Goal: Task Accomplishment & Management: Manage account settings

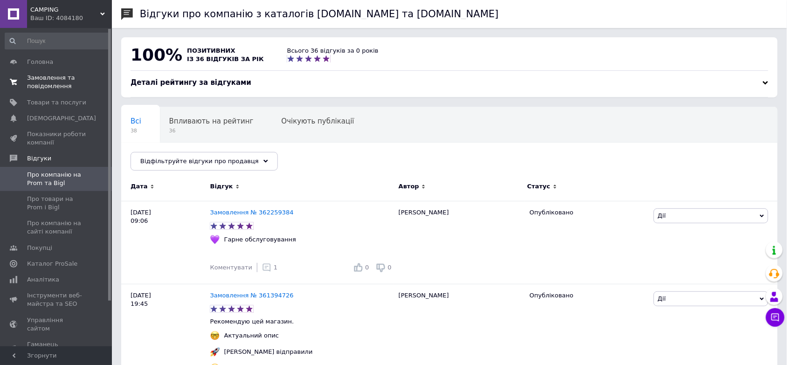
click at [52, 76] on span "Замовлення та повідомлення" at bounding box center [56, 82] width 59 height 17
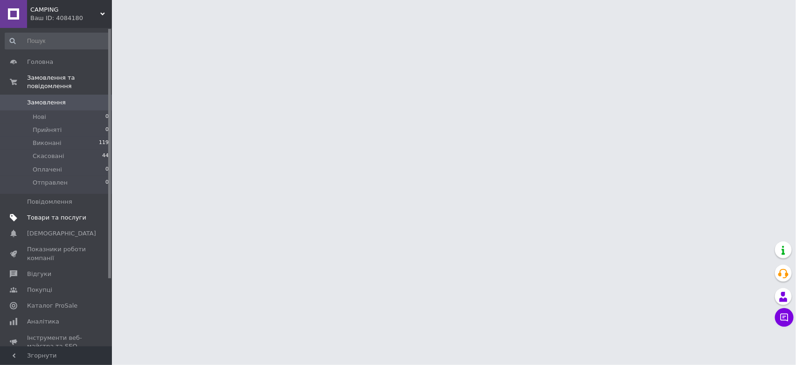
click at [41, 214] on span "Товари та послуги" at bounding box center [56, 218] width 59 height 8
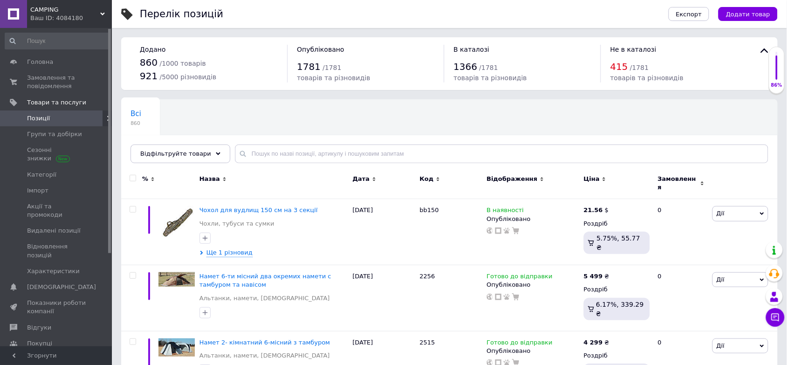
click at [478, 111] on div "Всі 860 Зі знижкою 27 Видалити Редагувати Ok Відфільтровано... Зберегти" at bounding box center [449, 135] width 657 height 77
click at [173, 145] on span "Зі знижкою" at bounding box center [152, 149] width 42 height 8
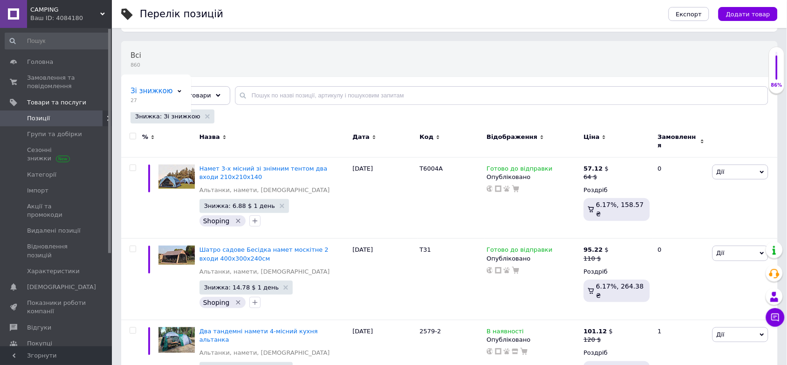
scroll to position [117, 0]
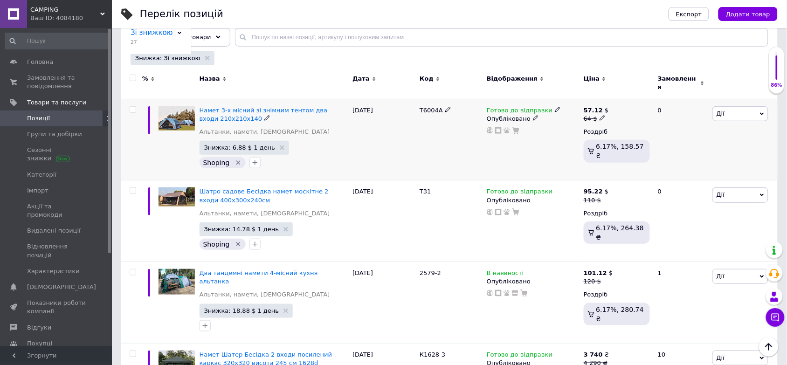
click at [600, 115] on icon at bounding box center [603, 118] width 6 height 6
click at [636, 99] on input "64" at bounding box center [648, 103] width 71 height 19
type input "57.12"
drag, startPoint x: 352, startPoint y: 140, endPoint x: 273, endPoint y: 138, distance: 79.3
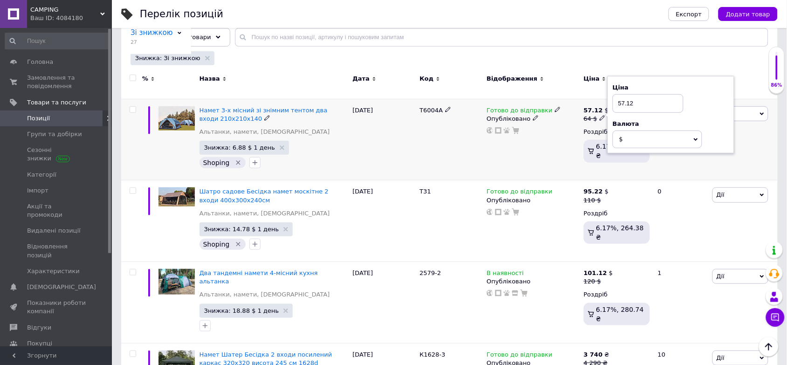
click at [351, 140] on div "[DATE]" at bounding box center [383, 140] width 67 height 82
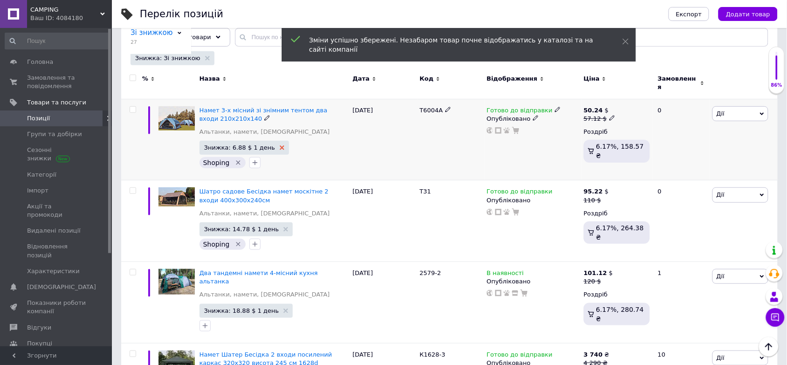
click at [280, 145] on icon at bounding box center [282, 147] width 5 height 5
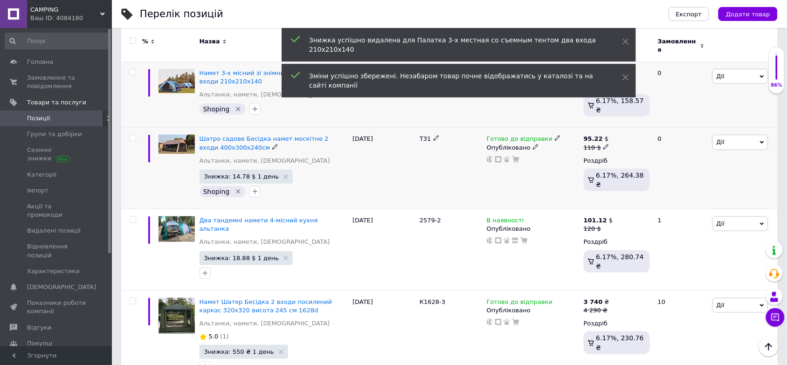
scroll to position [175, 0]
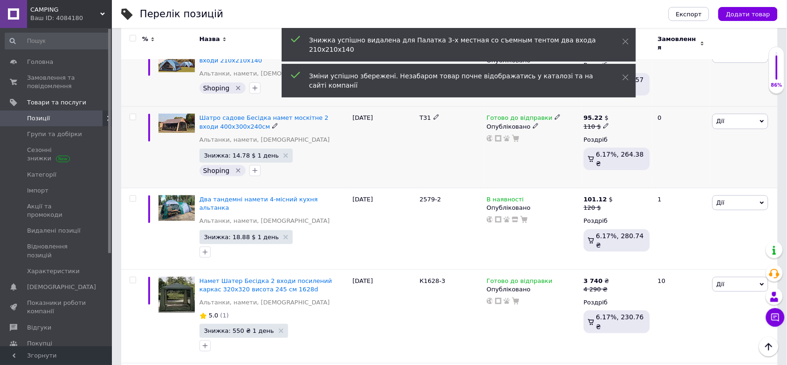
click at [604, 123] on use at bounding box center [605, 125] width 5 height 5
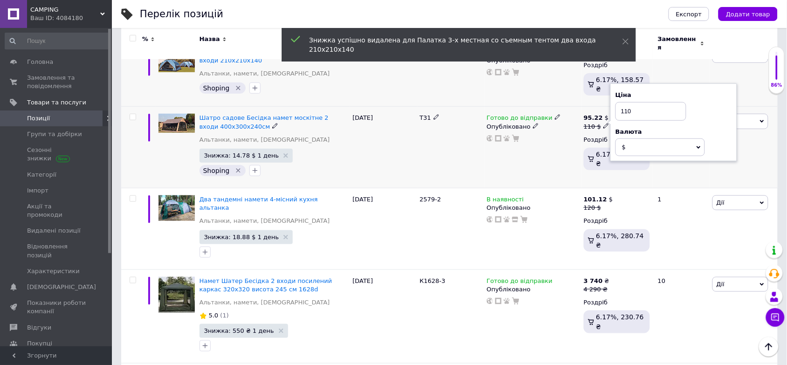
click at [633, 106] on input "110" at bounding box center [651, 111] width 71 height 19
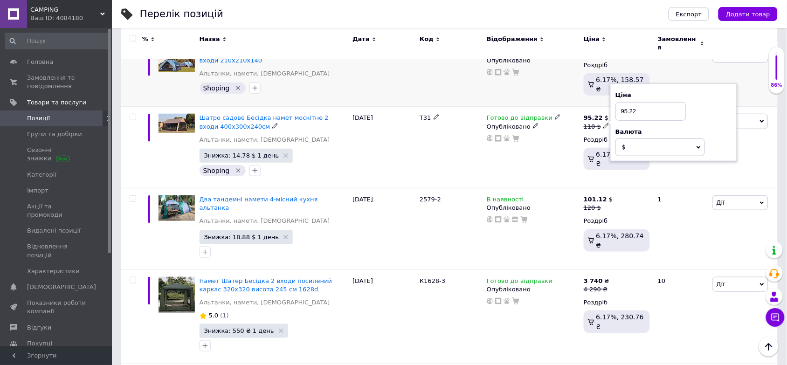
type input "95.22"
click at [534, 152] on div "Комісія за замовлення" at bounding box center [523, 149] width 112 height 24
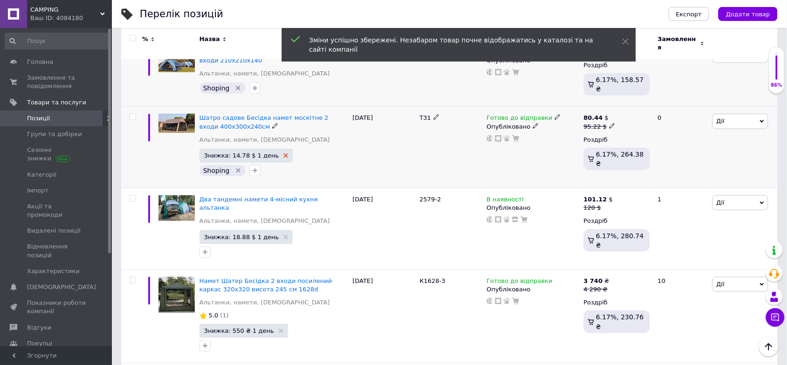
click at [284, 153] on use at bounding box center [286, 155] width 5 height 5
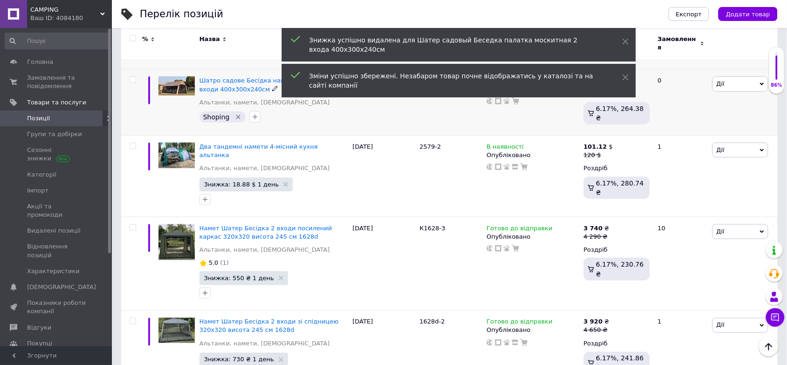
scroll to position [233, 0]
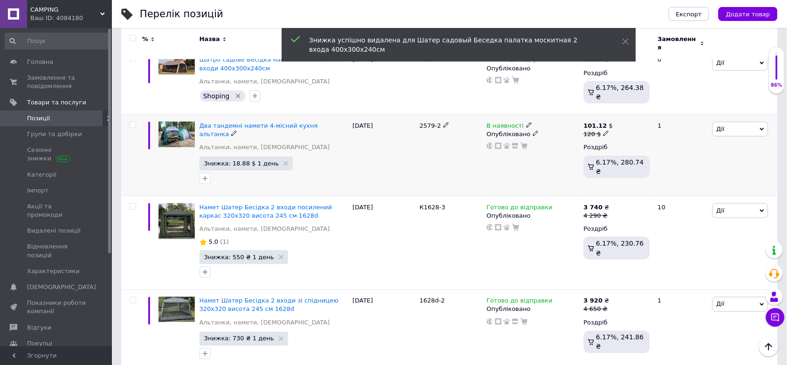
click at [604, 131] on icon at bounding box center [606, 134] width 6 height 6
click at [636, 111] on input "120" at bounding box center [651, 119] width 71 height 19
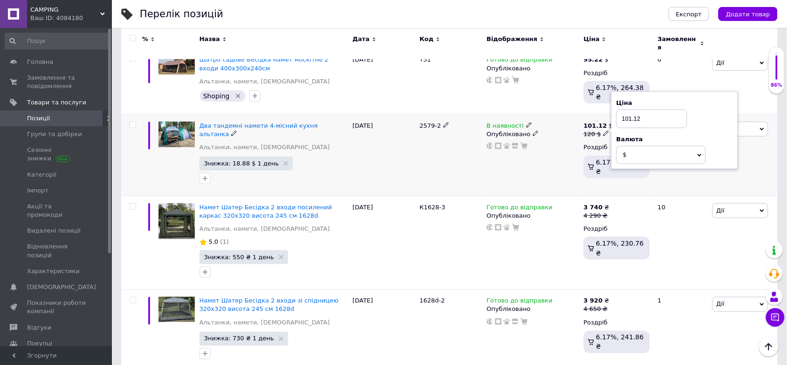
type input "101.12"
click at [564, 159] on div "Комісія за замовлення" at bounding box center [523, 156] width 112 height 24
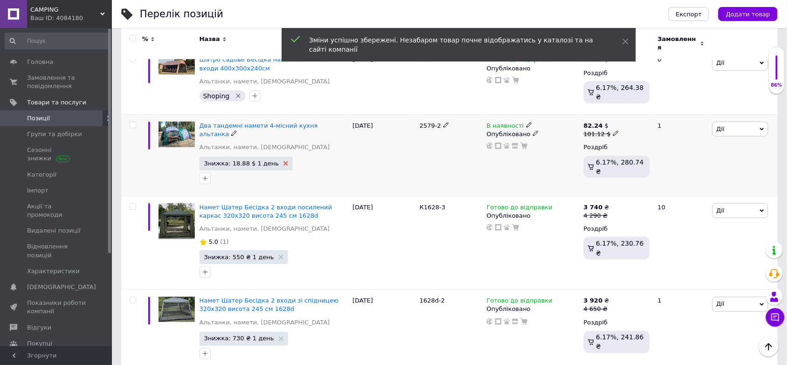
click at [284, 161] on use at bounding box center [286, 163] width 5 height 5
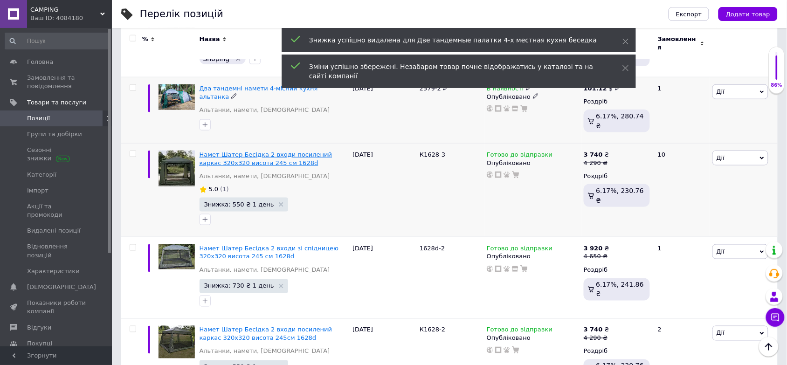
scroll to position [291, 0]
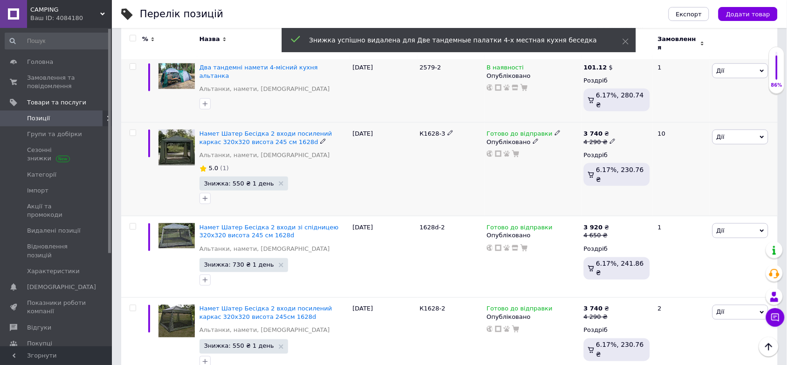
click at [610, 139] on use at bounding box center [612, 141] width 5 height 5
click at [659, 118] on input "4290" at bounding box center [655, 127] width 71 height 19
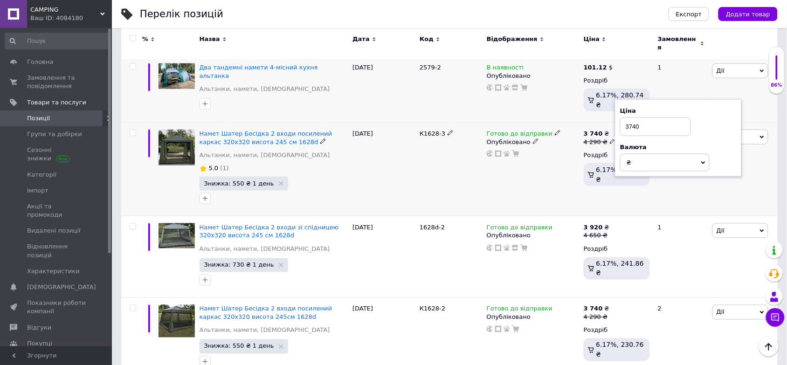
type input "3740"
click at [540, 163] on div "Готово до відправки Опубліковано" at bounding box center [532, 169] width 97 height 94
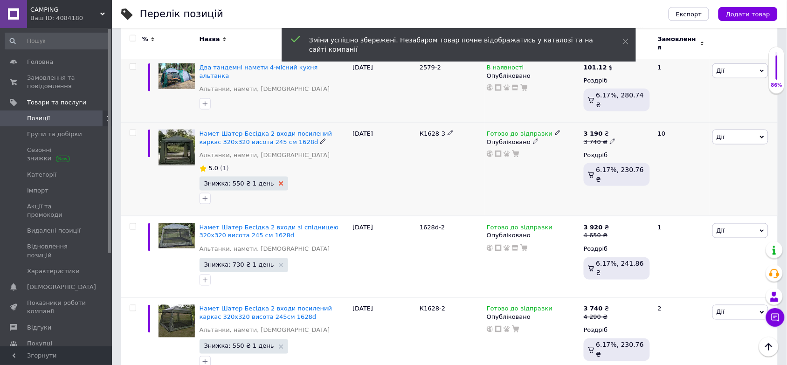
click at [279, 181] on use at bounding box center [281, 183] width 5 height 5
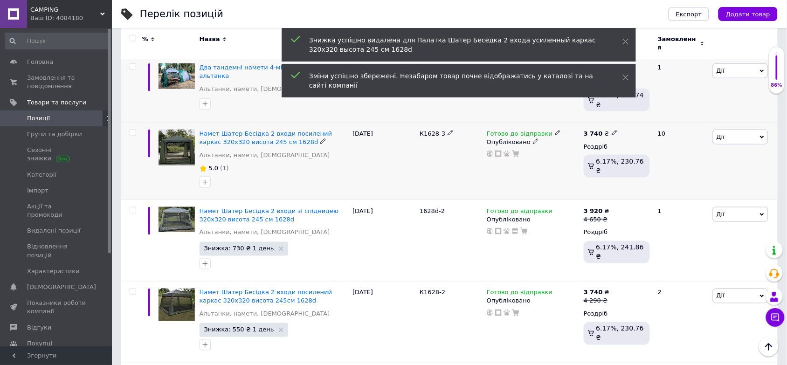
scroll to position [350, 0]
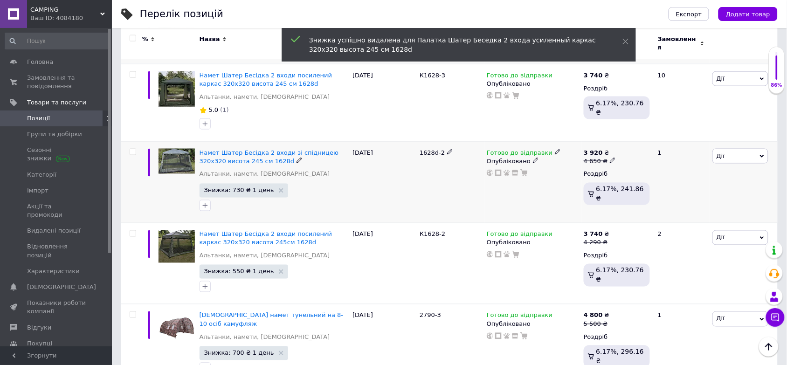
click at [610, 158] on icon at bounding box center [613, 161] width 6 height 6
click at [644, 137] on input "4650" at bounding box center [655, 146] width 71 height 19
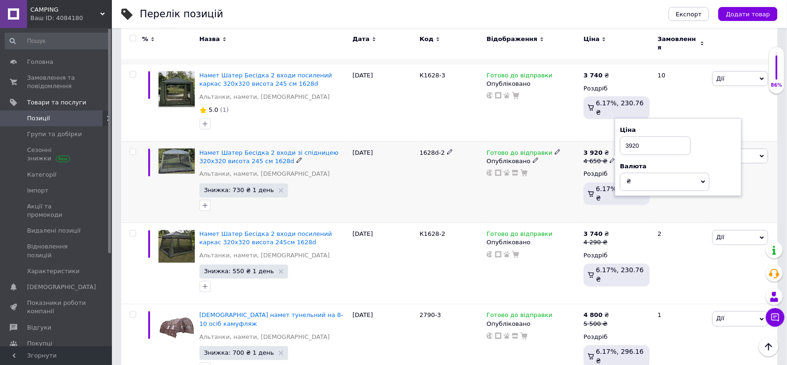
type input "3920"
drag, startPoint x: 332, startPoint y: 170, endPoint x: 273, endPoint y: 175, distance: 59.4
click at [330, 184] on div "Знижка: 730 ₴ 1 день" at bounding box center [274, 198] width 149 height 29
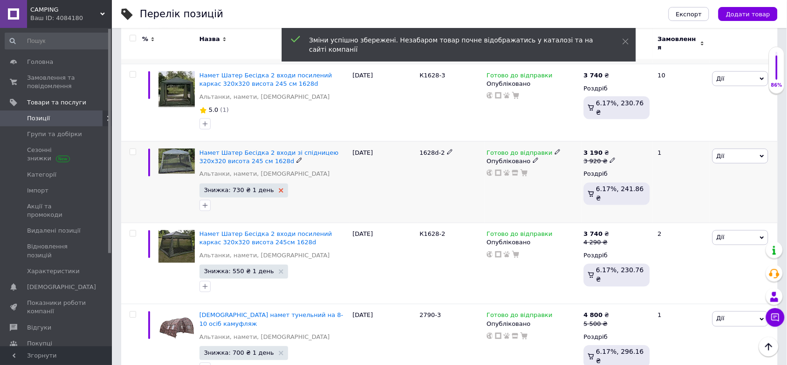
click at [279, 188] on icon at bounding box center [281, 190] width 5 height 5
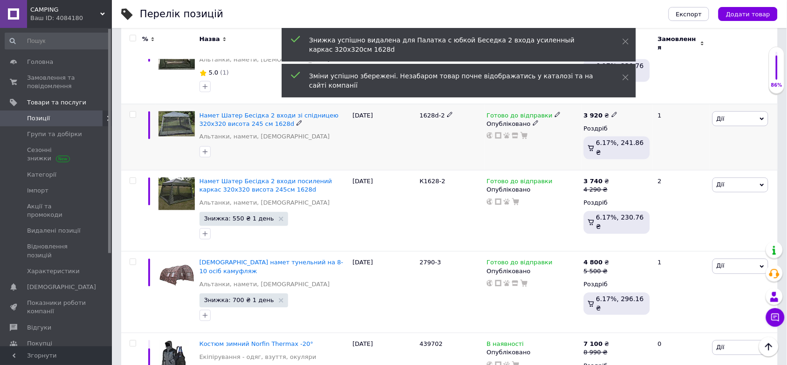
scroll to position [408, 0]
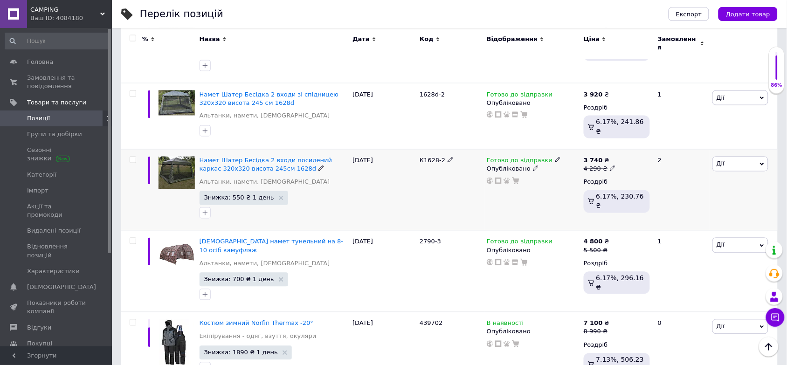
click at [610, 166] on use at bounding box center [612, 168] width 5 height 5
click at [641, 145] on input "4290" at bounding box center [655, 154] width 71 height 19
type input "3740"
click at [549, 189] on div "Комісія за замовлення" at bounding box center [523, 180] width 112 height 24
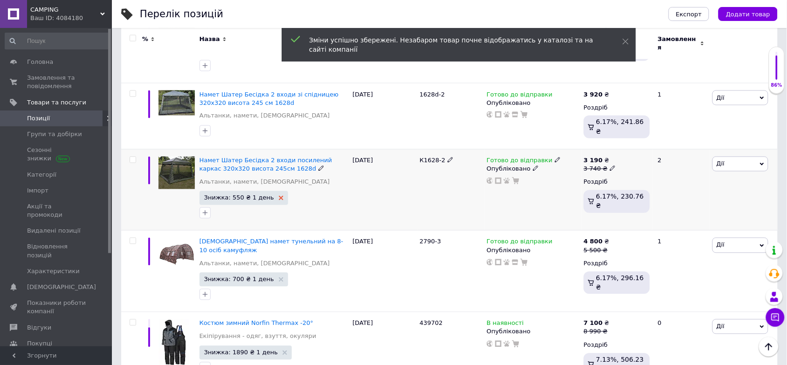
click at [279, 196] on use at bounding box center [281, 198] width 5 height 5
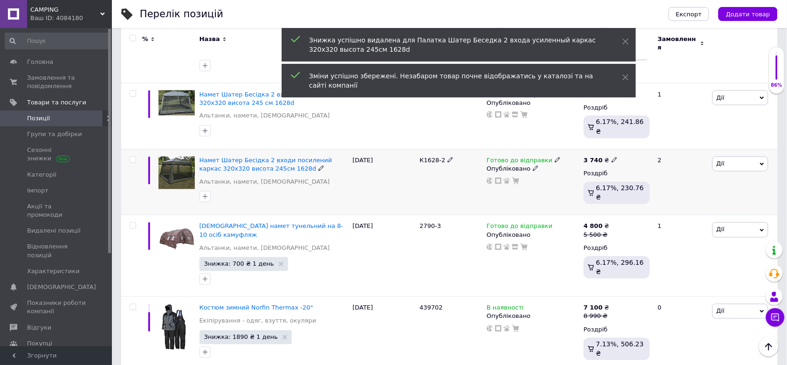
scroll to position [466, 0]
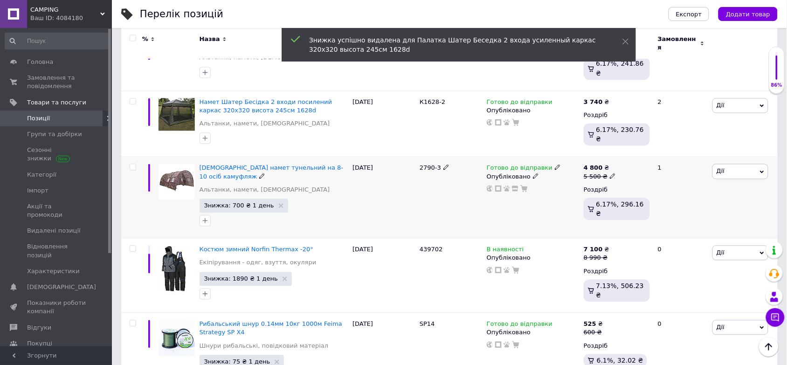
click at [611, 173] on icon at bounding box center [613, 176] width 6 height 6
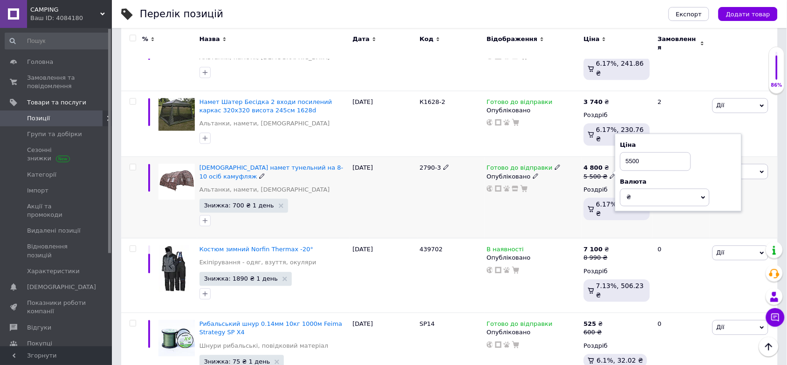
click at [640, 152] on input "5500" at bounding box center [655, 161] width 71 height 19
type input "4899"
click at [558, 189] on div "Готово до відправки Опубліковано" at bounding box center [532, 198] width 97 height 82
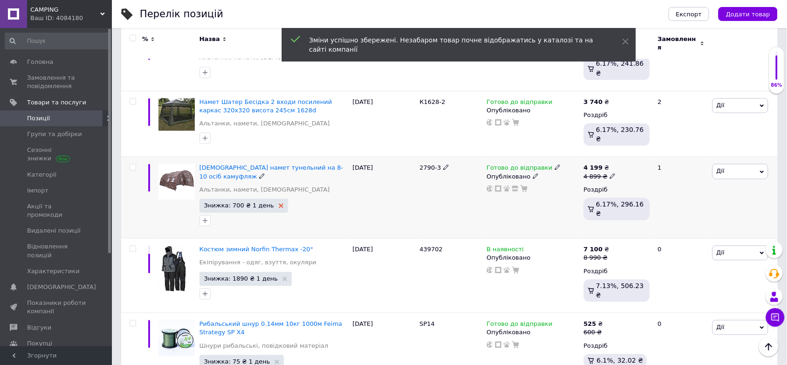
click at [279, 204] on icon at bounding box center [281, 206] width 5 height 5
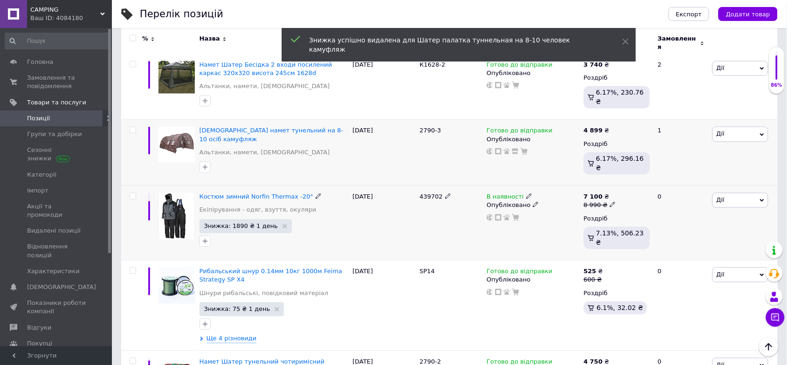
scroll to position [525, 0]
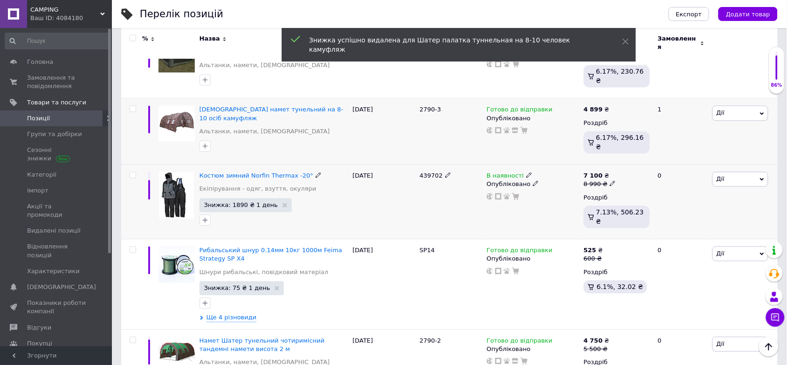
click at [610, 181] on use at bounding box center [612, 183] width 5 height 5
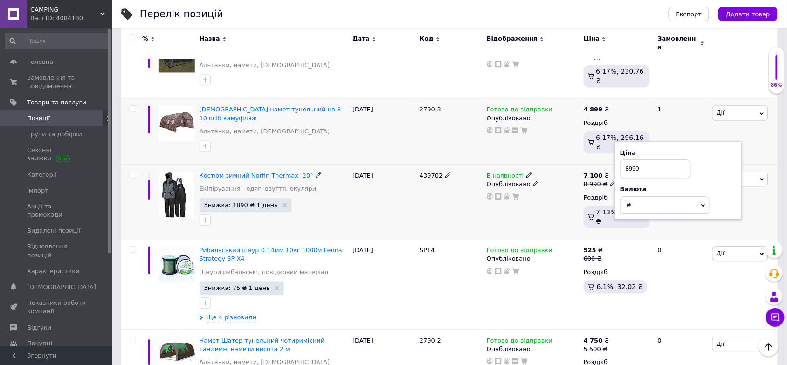
click at [645, 160] on input "8990" at bounding box center [655, 169] width 71 height 19
type input "7990"
click at [549, 186] on div "В наявності Опубліковано" at bounding box center [532, 202] width 97 height 75
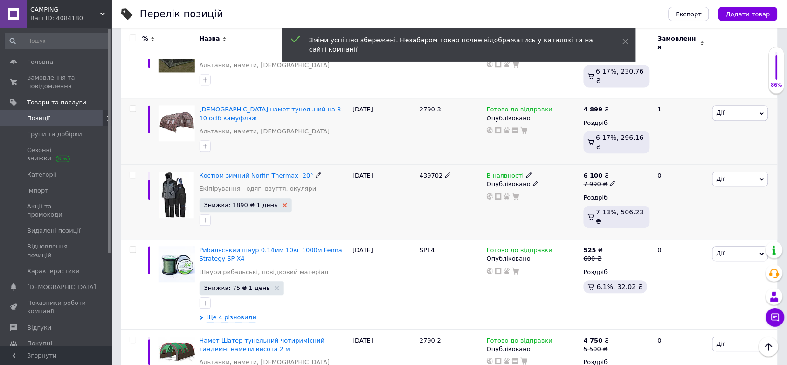
click at [283, 203] on use at bounding box center [285, 205] width 5 height 5
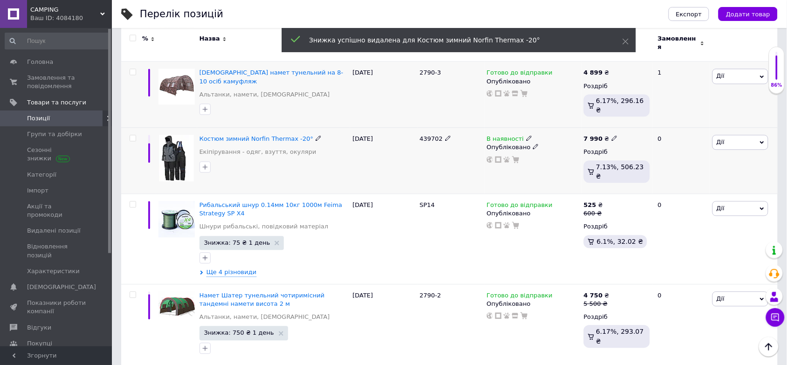
scroll to position [583, 0]
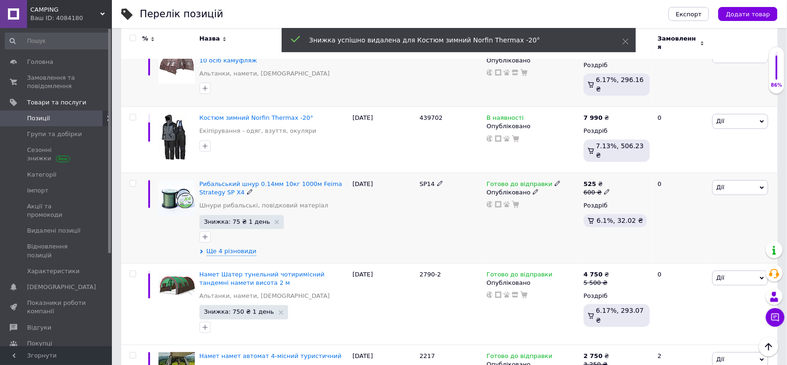
click at [606, 189] on use at bounding box center [606, 191] width 5 height 5
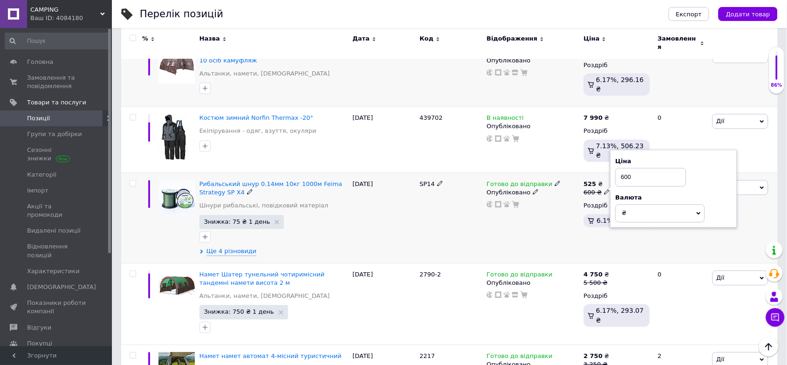
click at [641, 168] on input "600" at bounding box center [651, 177] width 71 height 19
type input "525"
click at [381, 182] on div "[DATE]" at bounding box center [383, 218] width 67 height 90
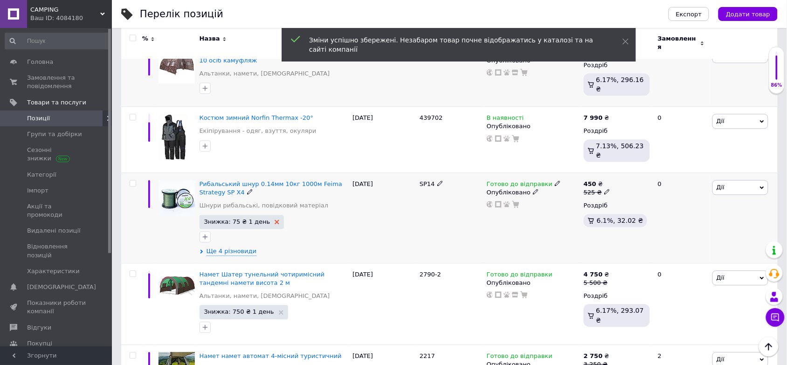
click at [275, 220] on use at bounding box center [277, 222] width 5 height 5
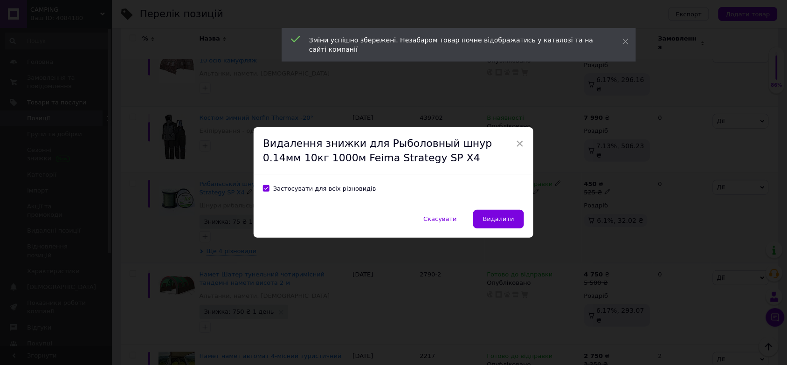
scroll to position [546, 0]
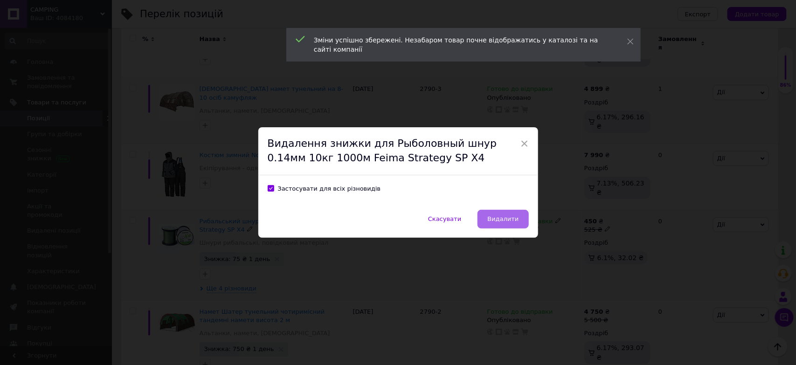
click at [495, 213] on button "Видалити" at bounding box center [502, 219] width 51 height 19
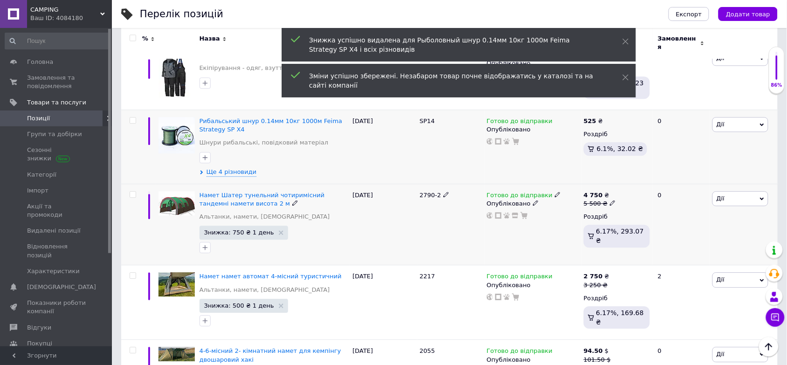
scroll to position [662, 0]
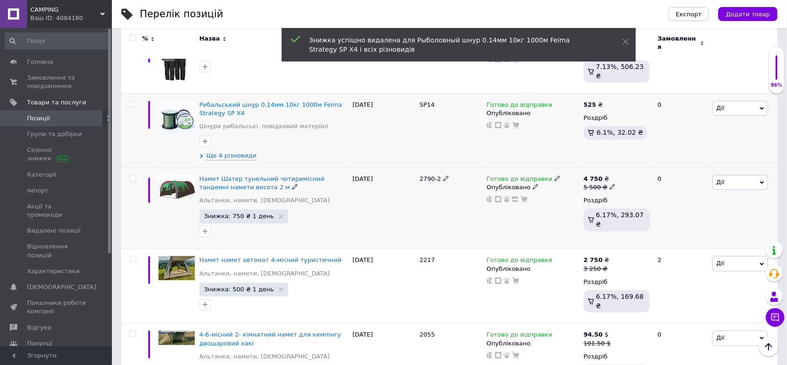
click at [610, 184] on icon at bounding box center [613, 187] width 6 height 6
click at [637, 163] on input "5500" at bounding box center [655, 172] width 71 height 19
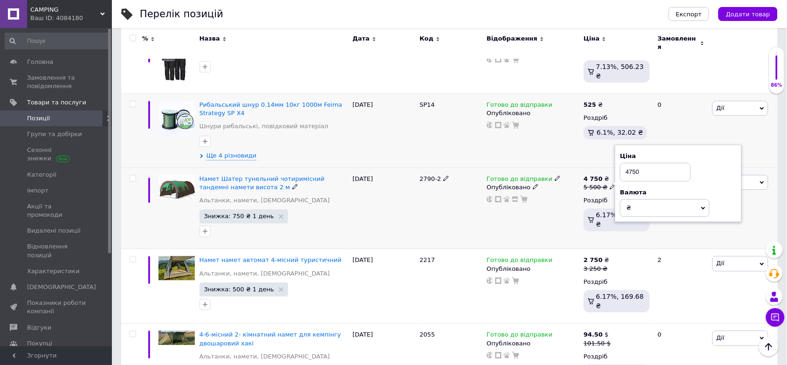
type input "4750"
click at [562, 185] on div "Готово до відправки Опубліковано" at bounding box center [532, 208] width 97 height 82
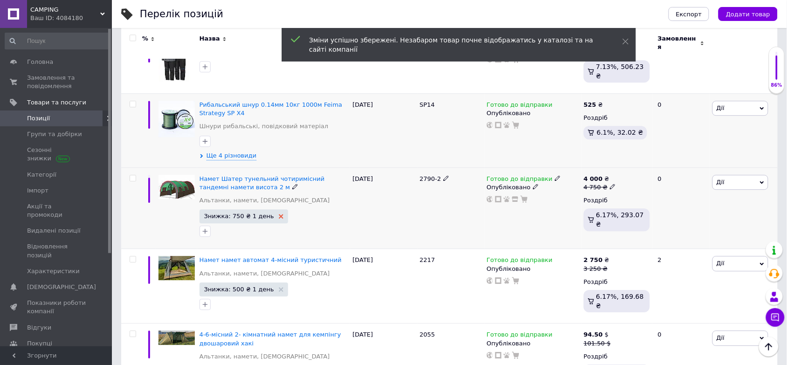
click at [279, 214] on icon at bounding box center [281, 216] width 5 height 5
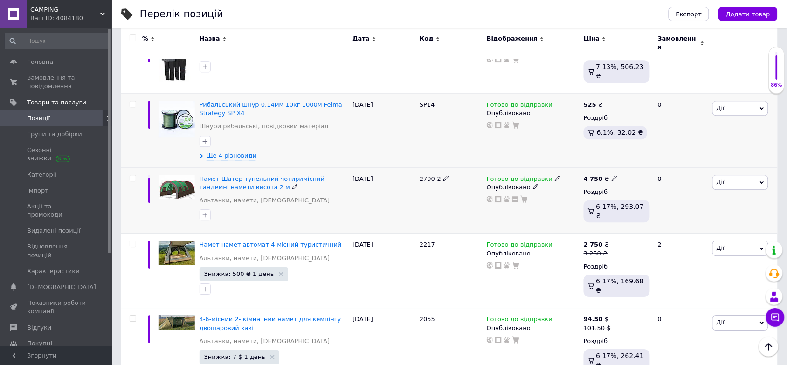
scroll to position [720, 0]
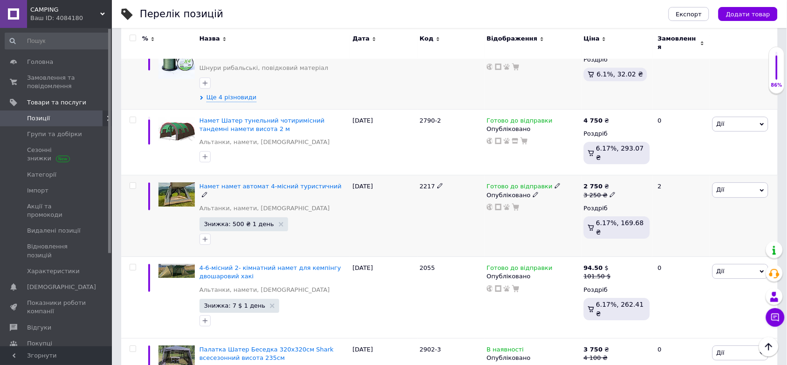
click at [610, 192] on icon at bounding box center [613, 195] width 6 height 6
click at [644, 171] on input "3250" at bounding box center [655, 180] width 71 height 19
type input "2750"
click at [298, 217] on div "Знижка: 500 ₴ 1 день" at bounding box center [274, 231] width 149 height 29
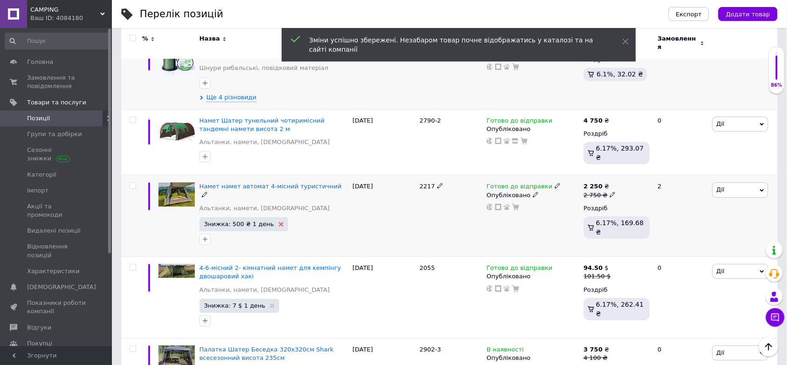
click at [279, 222] on use at bounding box center [281, 224] width 5 height 5
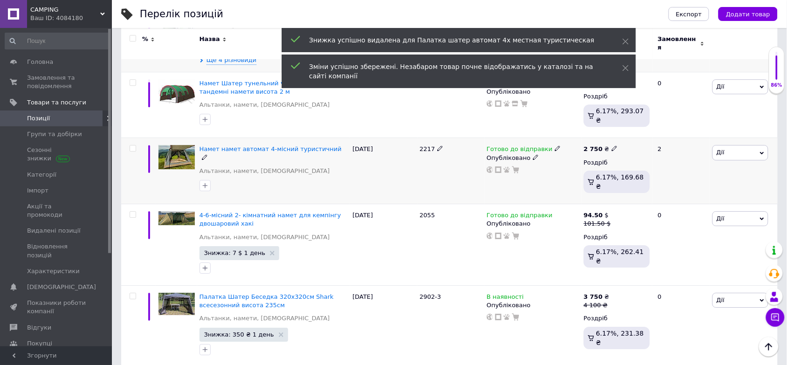
scroll to position [779, 0]
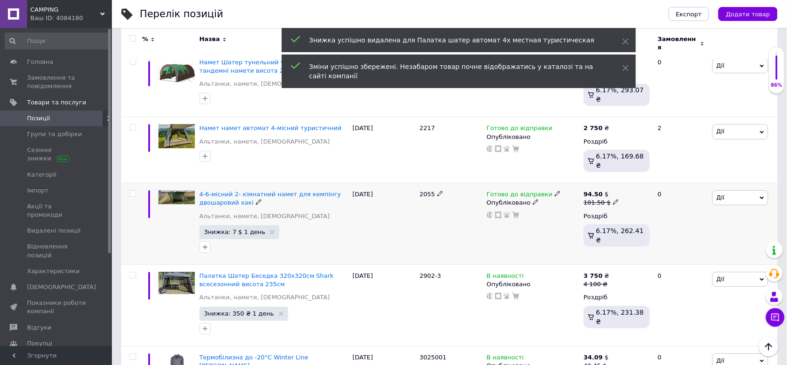
click at [613, 199] on icon at bounding box center [616, 202] width 6 height 6
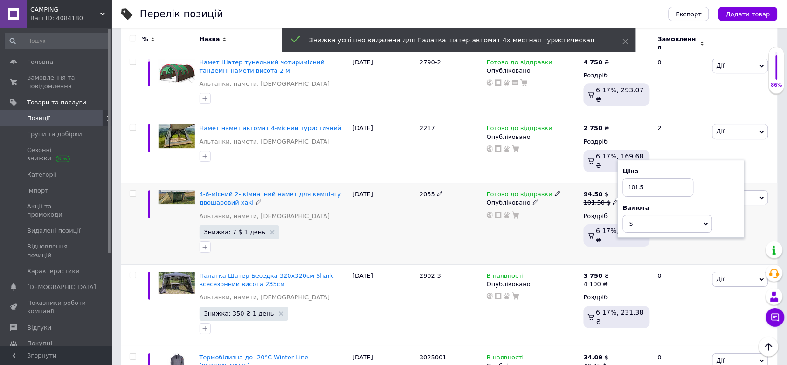
click at [644, 178] on input "101.5" at bounding box center [658, 187] width 71 height 19
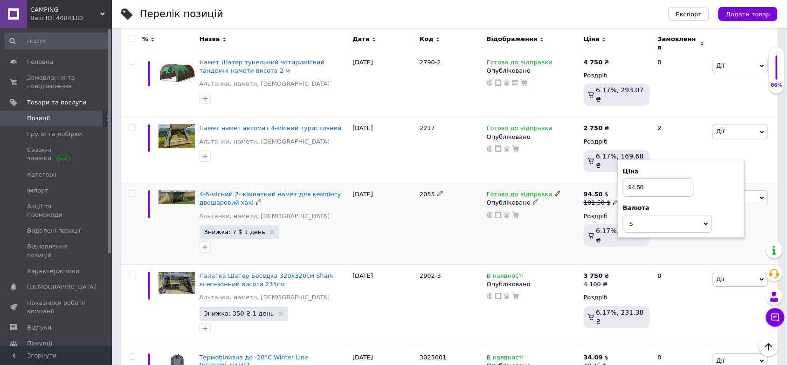
type input "94.50"
click at [344, 189] on div "4-6-місний 2- кімнатний намет для кемпінгу двошаровий хакі Альтанки, намети, ша…" at bounding box center [273, 224] width 153 height 82
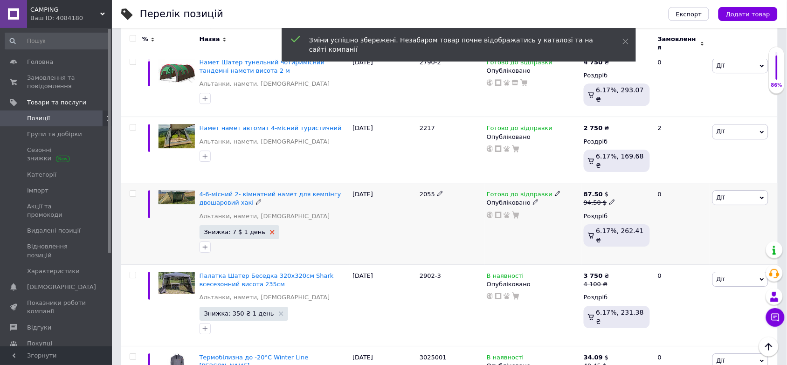
click at [270, 230] on icon at bounding box center [272, 232] width 5 height 5
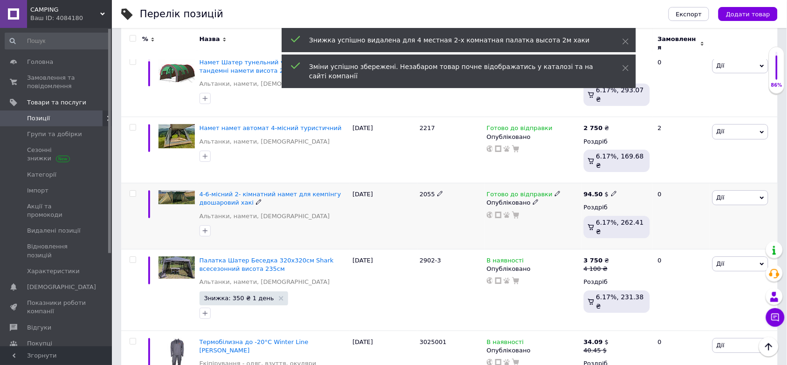
scroll to position [837, 0]
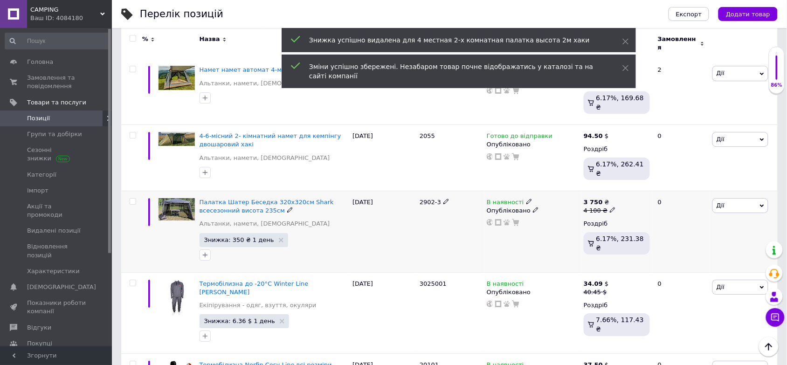
click at [610, 207] on icon at bounding box center [613, 210] width 6 height 6
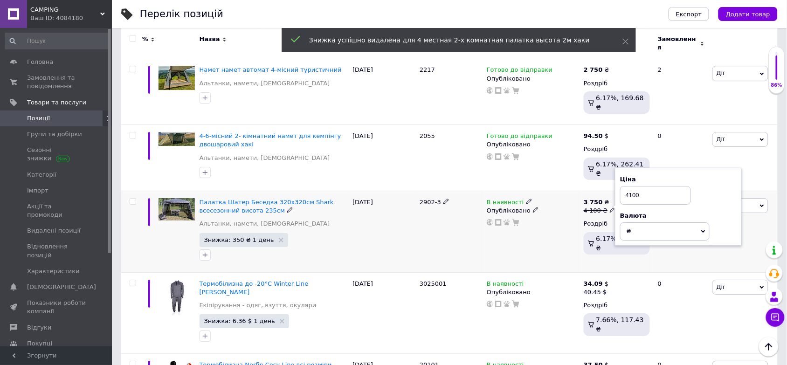
click at [639, 186] on input "4100" at bounding box center [655, 195] width 71 height 19
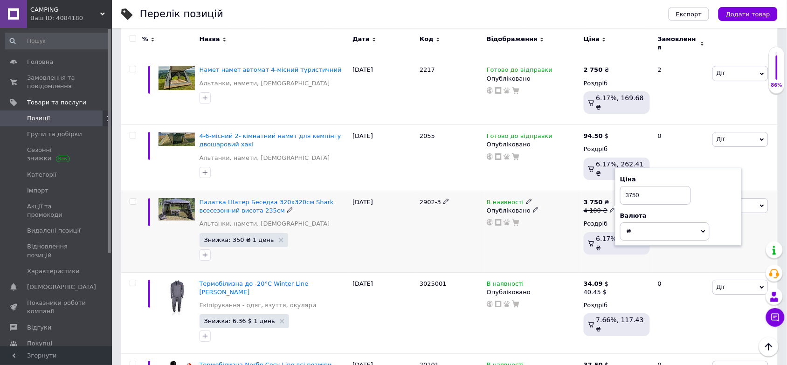
type input "3750"
click at [464, 204] on div "2902-3" at bounding box center [450, 232] width 67 height 82
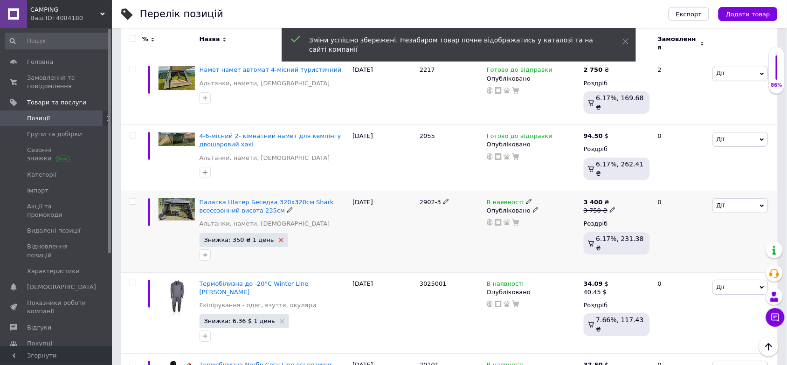
click at [279, 238] on use at bounding box center [281, 240] width 5 height 5
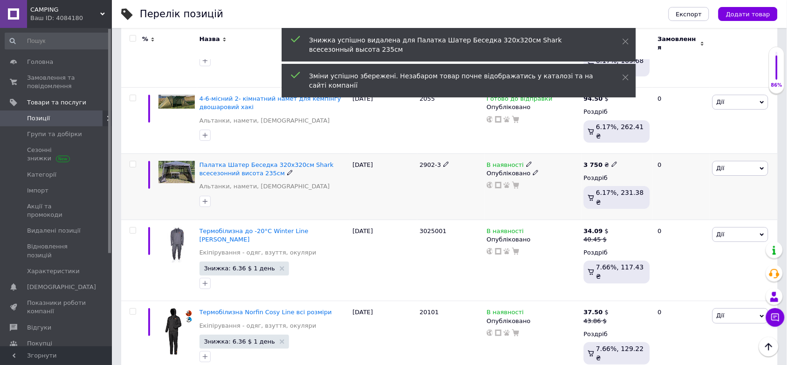
scroll to position [895, 0]
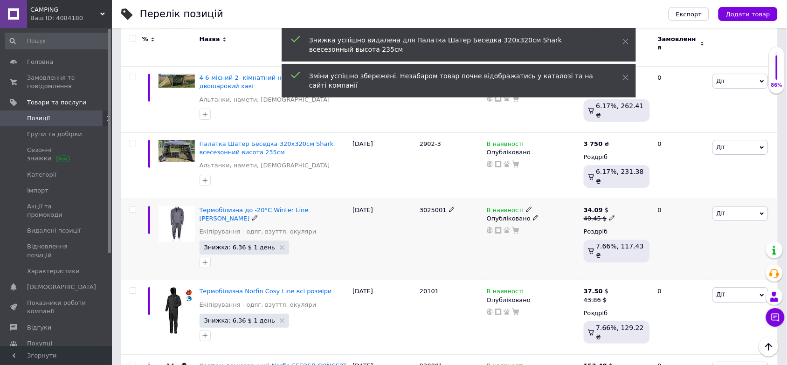
click at [609, 215] on icon at bounding box center [612, 218] width 6 height 6
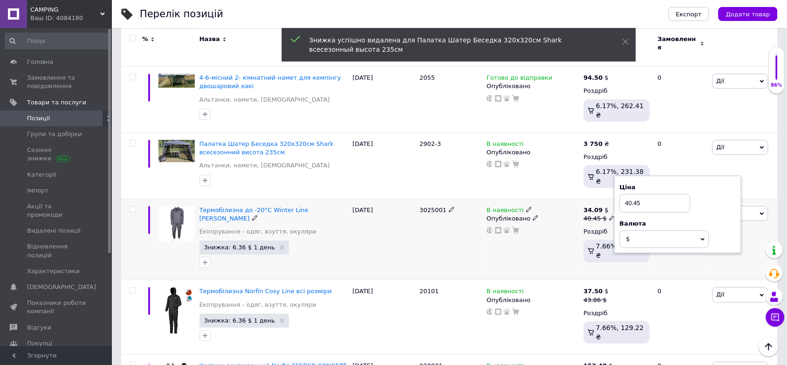
click at [649, 194] on input "40.45" at bounding box center [655, 203] width 71 height 19
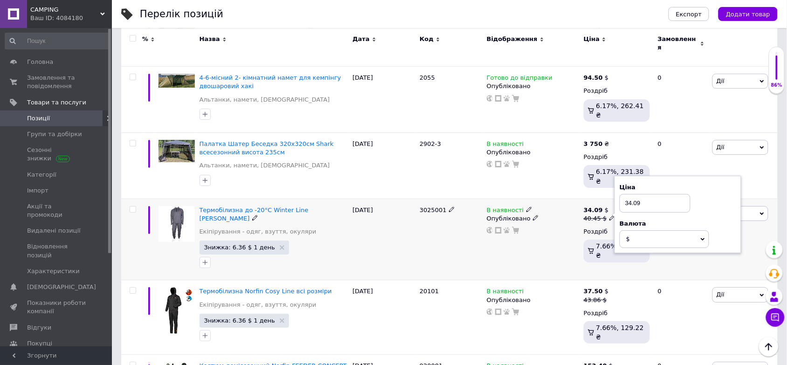
type input "34.09"
click at [277, 226] on div "Термобілизна до -20°C Winter Line [PERSON_NAME] Екіпірування - одяг, взуття, ок…" at bounding box center [273, 240] width 153 height 82
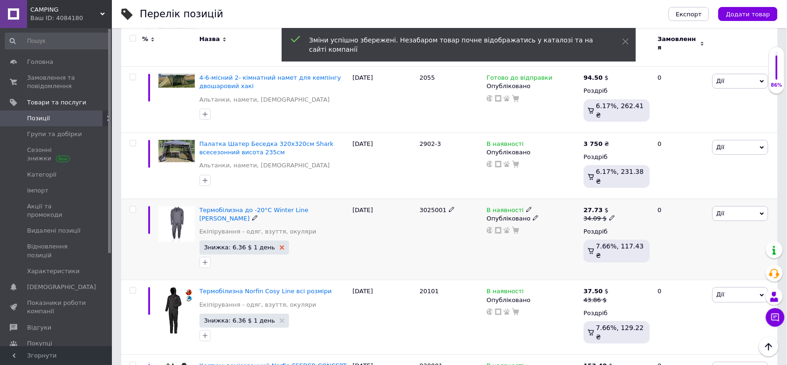
click at [280, 245] on icon at bounding box center [282, 247] width 5 height 5
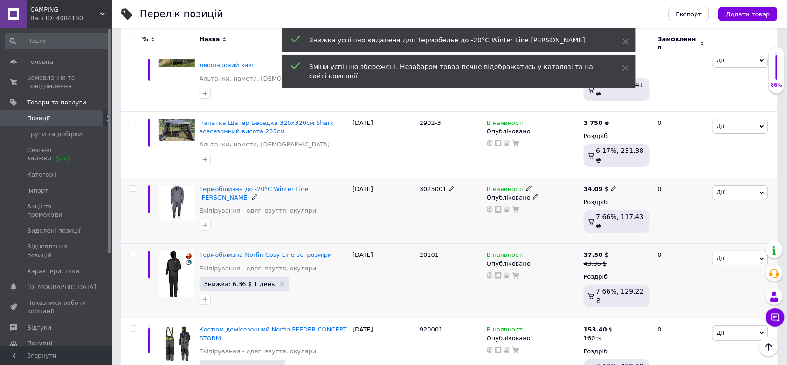
scroll to position [954, 0]
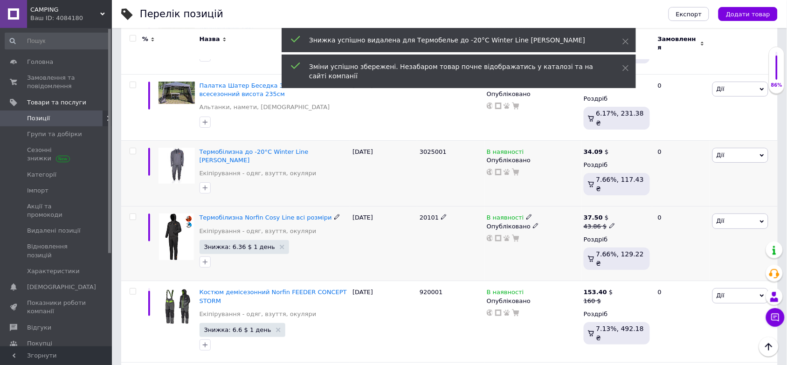
click at [609, 223] on icon at bounding box center [612, 226] width 6 height 6
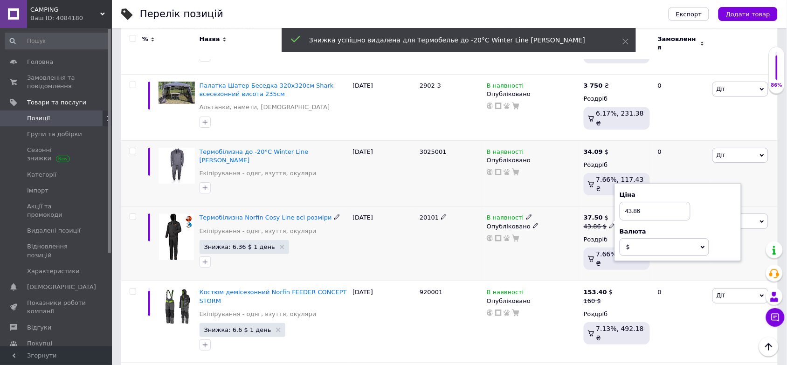
click at [657, 202] on input "43.86" at bounding box center [655, 211] width 71 height 19
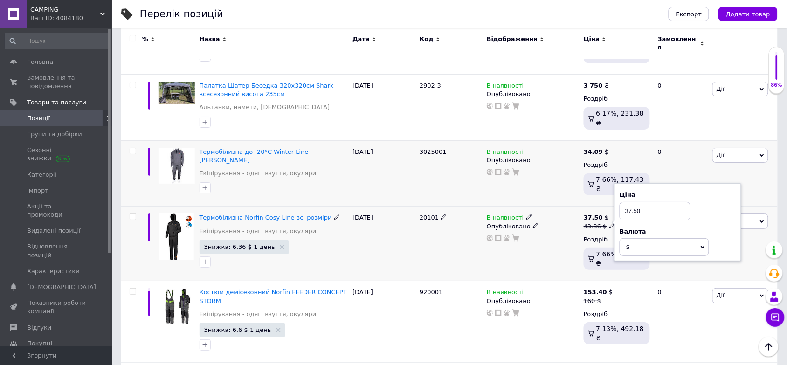
type input "37.50"
drag, startPoint x: 348, startPoint y: 187, endPoint x: 309, endPoint y: 187, distance: 39.6
click at [347, 207] on div "Термобілизна Norfin Cosy Line всі розміри Екіпірування - одяг, взуття, окуляри …" at bounding box center [273, 244] width 153 height 75
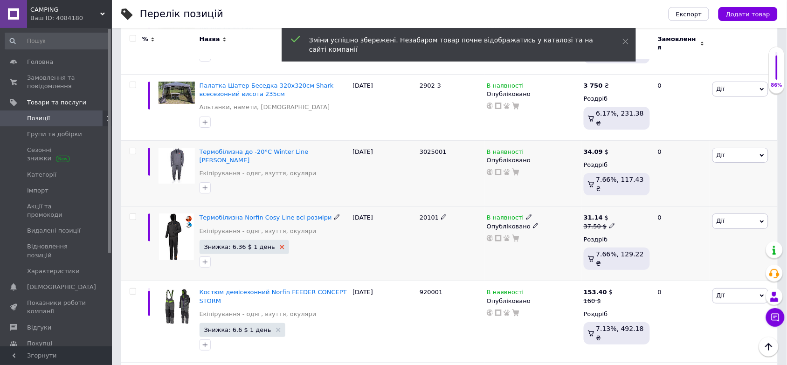
click at [280, 245] on use at bounding box center [282, 247] width 5 height 5
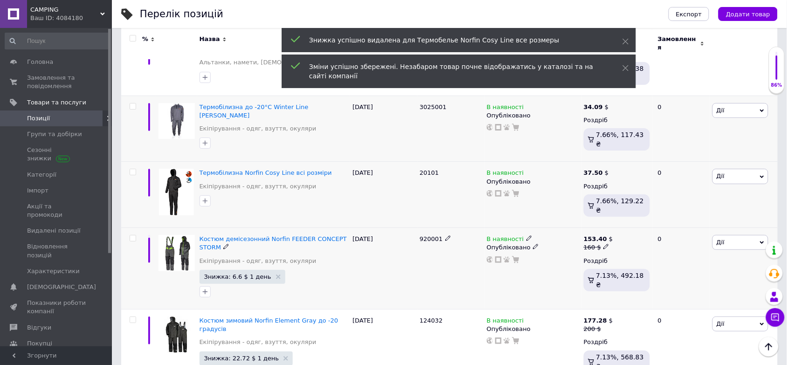
scroll to position [1012, 0]
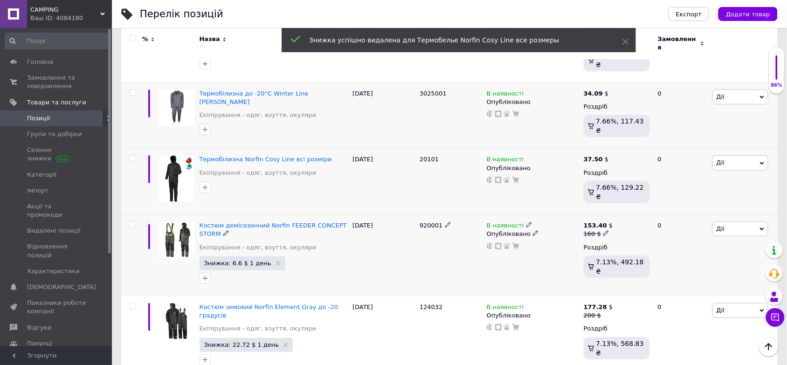
click at [603, 230] on icon at bounding box center [606, 233] width 6 height 6
click at [638, 209] on input "160" at bounding box center [651, 218] width 71 height 19
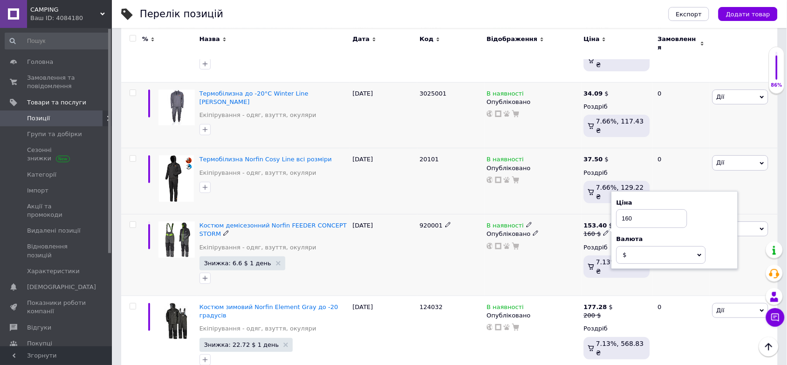
click at [638, 209] on input "160" at bounding box center [651, 218] width 71 height 19
type input "153.40"
click at [419, 214] on div "920001" at bounding box center [450, 255] width 67 height 82
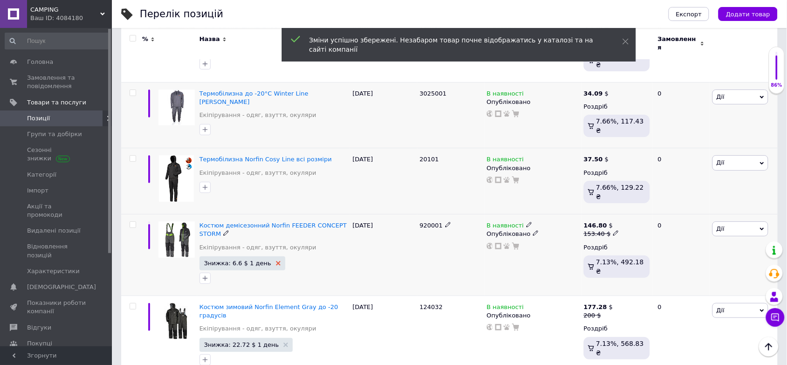
click at [276, 261] on use at bounding box center [278, 263] width 5 height 5
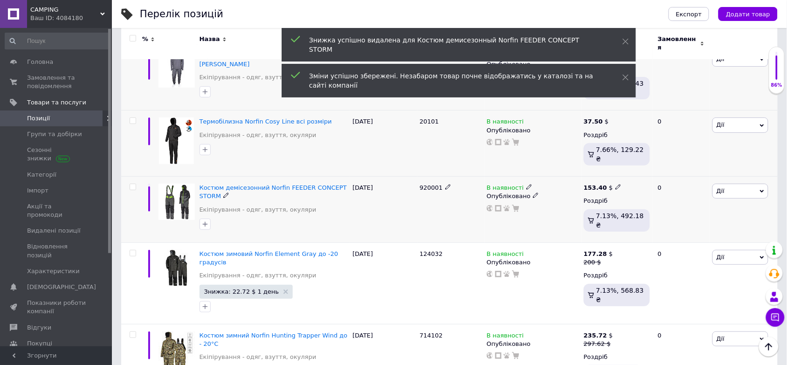
scroll to position [1070, 0]
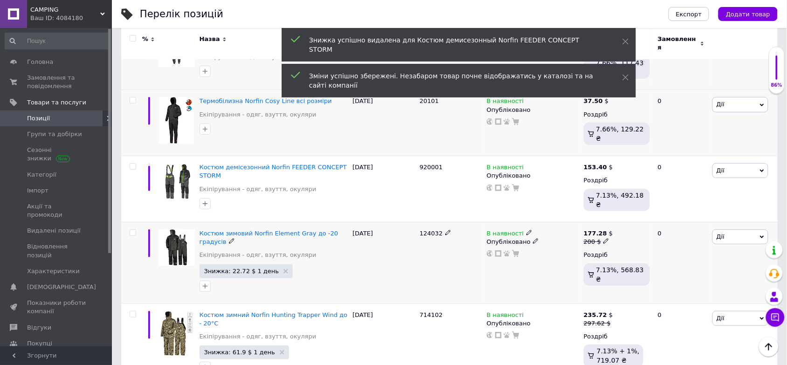
click at [604, 238] on icon at bounding box center [606, 241] width 6 height 6
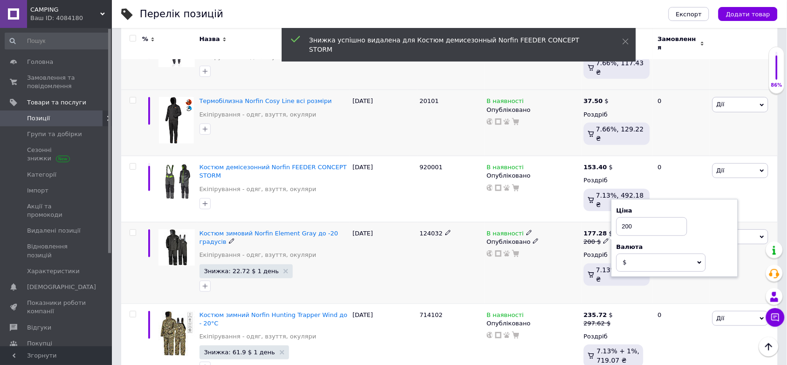
click at [637, 217] on input "200" at bounding box center [651, 226] width 71 height 19
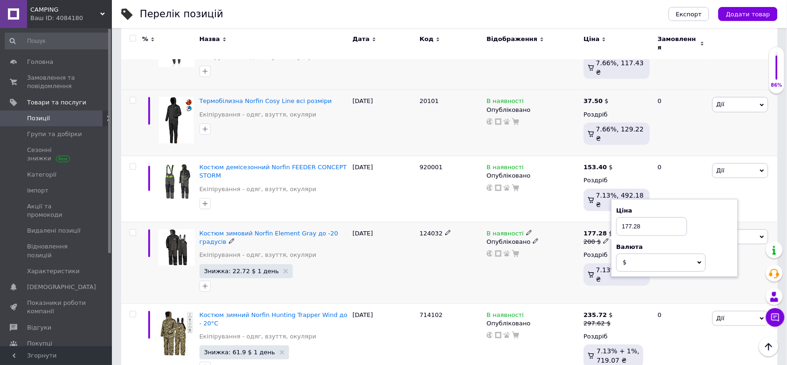
type input "177.28"
click at [527, 222] on div "В наявності Опубліковано" at bounding box center [532, 263] width 97 height 82
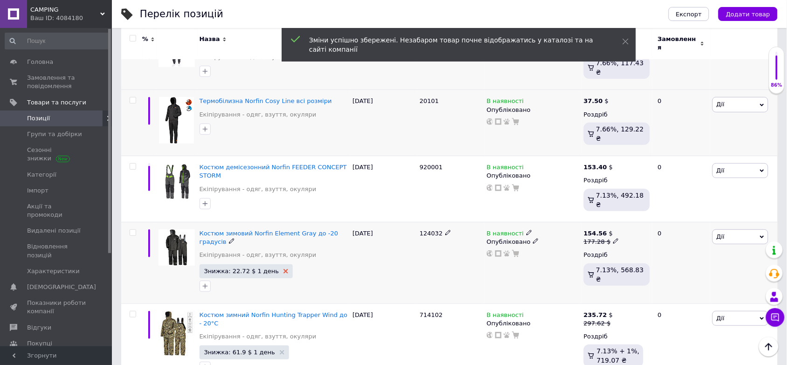
click at [284, 269] on icon at bounding box center [286, 271] width 5 height 5
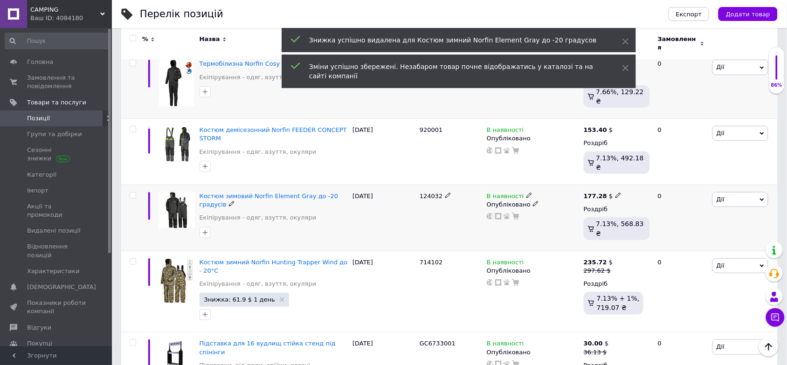
scroll to position [1128, 0]
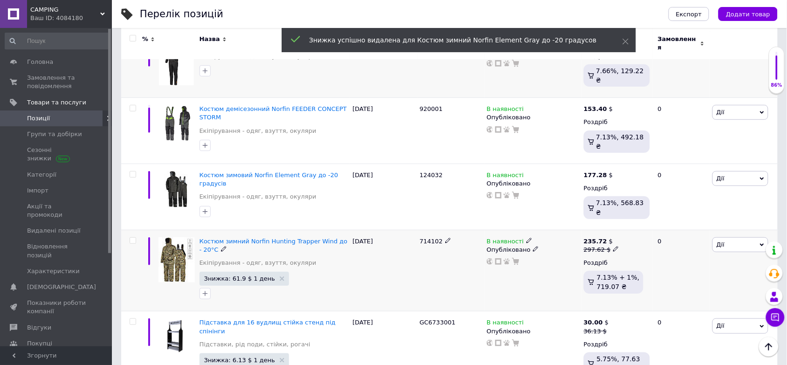
click at [613, 246] on icon at bounding box center [616, 249] width 6 height 6
click at [649, 225] on input "297.62" at bounding box center [658, 234] width 71 height 19
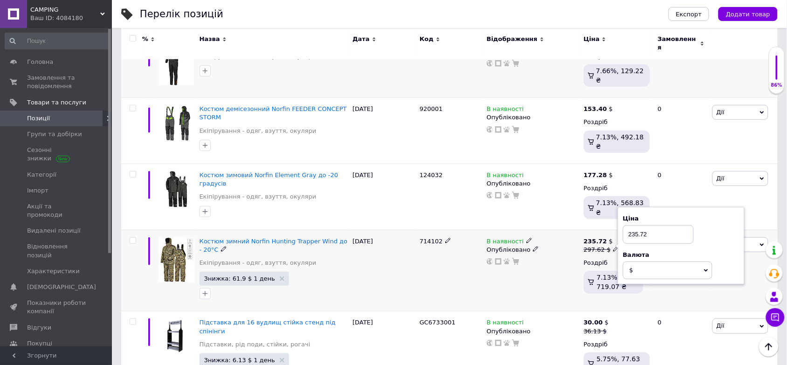
type input "235.72"
drag, startPoint x: 387, startPoint y: 217, endPoint x: 346, endPoint y: 217, distance: 40.6
click at [386, 230] on div "[DATE]" at bounding box center [383, 271] width 67 height 82
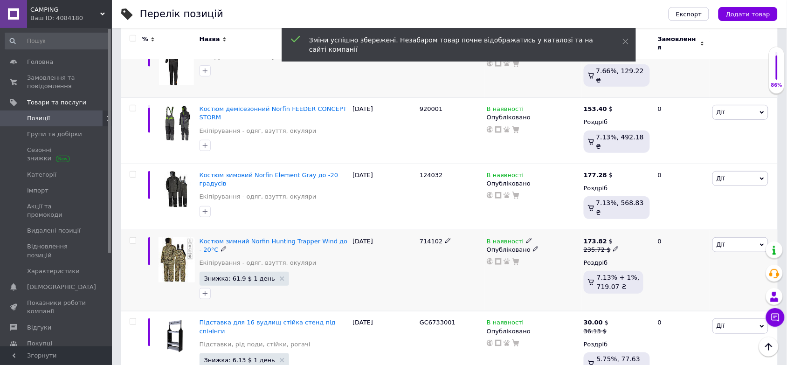
click at [270, 272] on span "Знижка: 61.9 $ 1 день" at bounding box center [245, 279] width 90 height 14
click at [280, 277] on use at bounding box center [282, 279] width 5 height 5
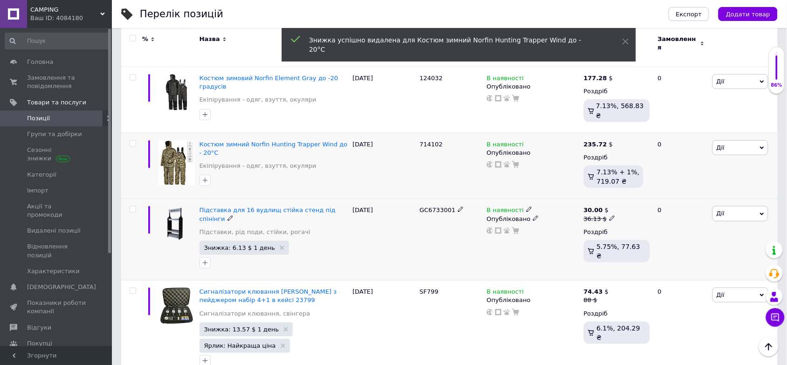
scroll to position [1245, 0]
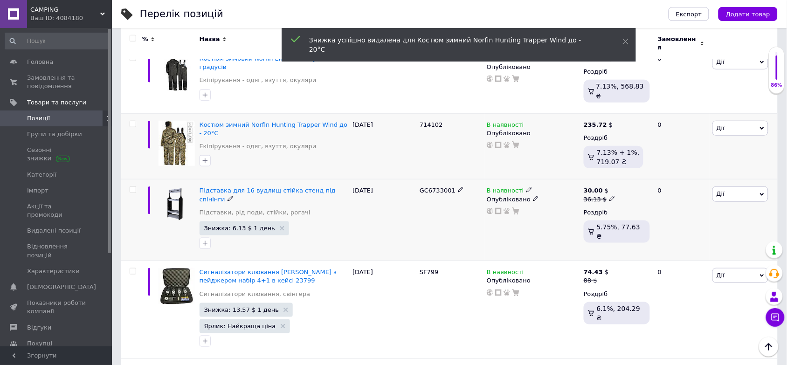
click at [608, 195] on div "36.13 $" at bounding box center [600, 199] width 32 height 8
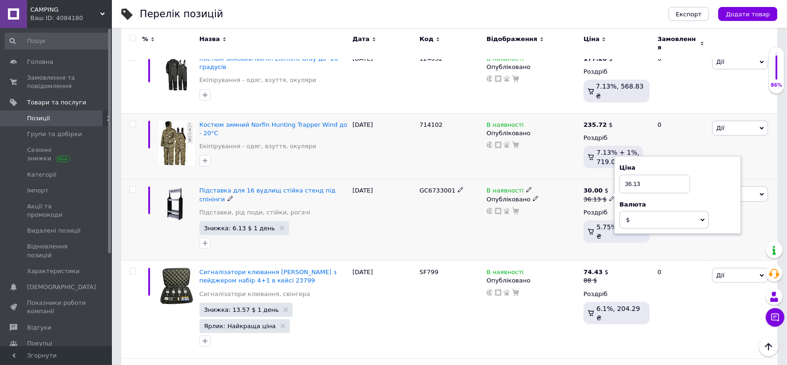
click at [651, 175] on input "36.13" at bounding box center [655, 184] width 71 height 19
type input "30"
click at [334, 236] on div at bounding box center [274, 243] width 152 height 15
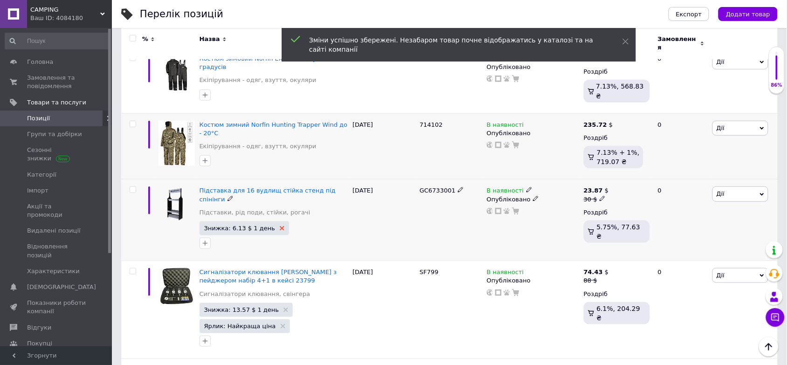
click at [280, 226] on icon at bounding box center [282, 228] width 5 height 5
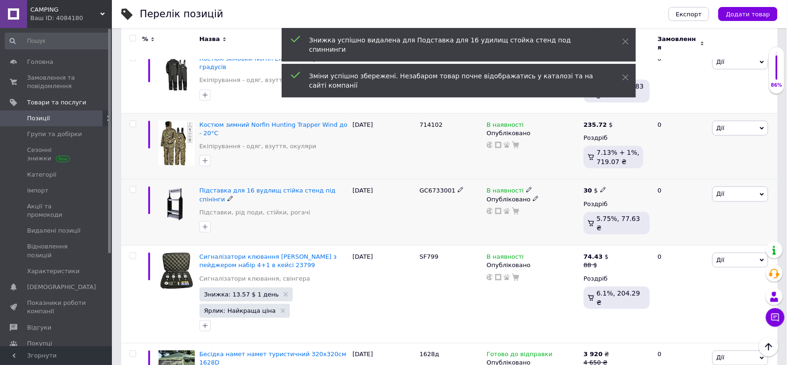
scroll to position [1303, 0]
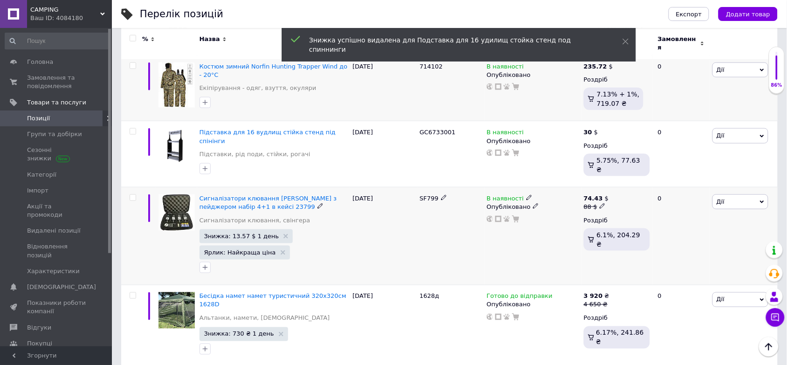
click at [600, 204] on use at bounding box center [602, 206] width 5 height 5
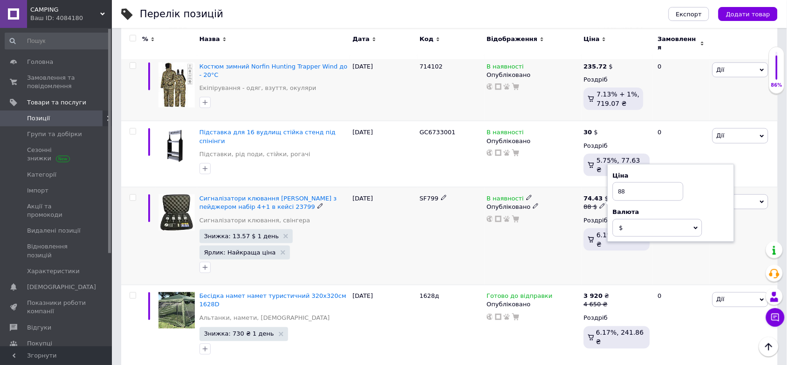
click at [633, 182] on input "88" at bounding box center [648, 191] width 71 height 19
type input "74.43"
click at [534, 187] on div "В наявності Опубліковано" at bounding box center [532, 236] width 97 height 98
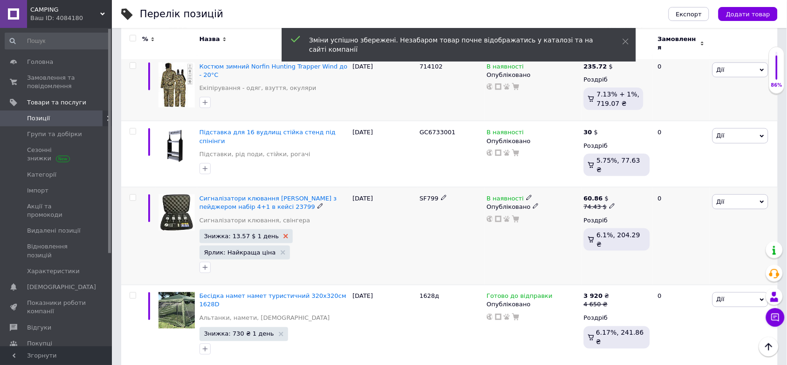
click at [284, 234] on icon at bounding box center [286, 236] width 5 height 5
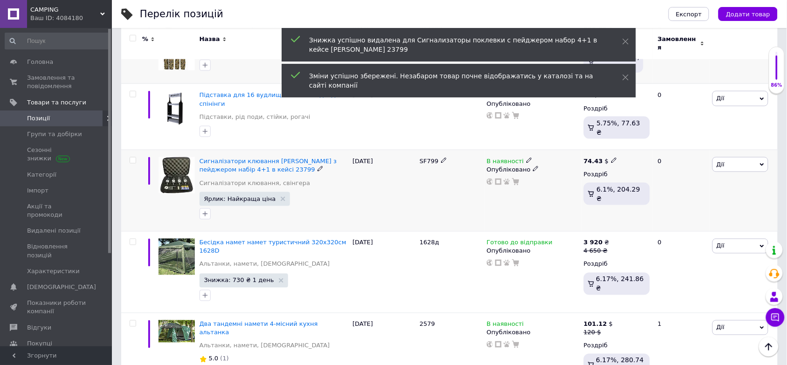
scroll to position [1362, 0]
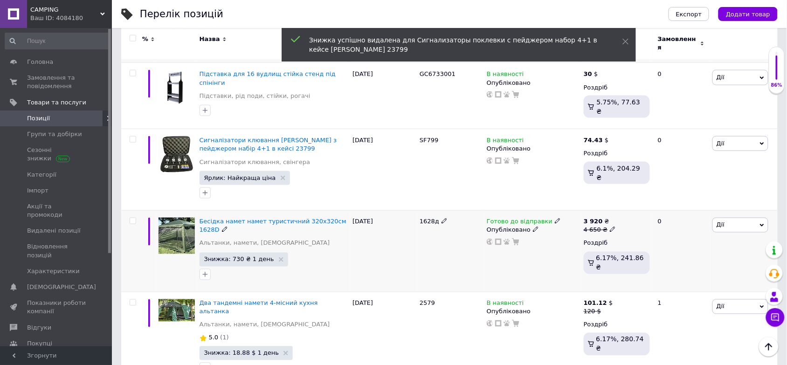
click at [610, 227] on icon at bounding box center [613, 230] width 6 height 6
click at [639, 206] on input "4650" at bounding box center [655, 215] width 71 height 19
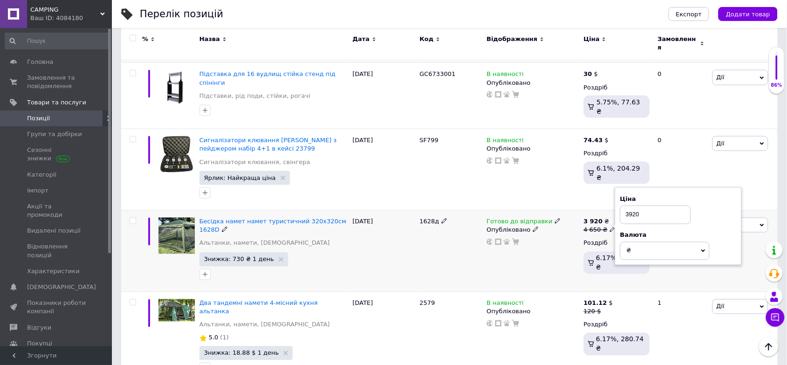
type input "3920"
click at [540, 210] on div "Готово до відправки Опубліковано" at bounding box center [532, 251] width 97 height 82
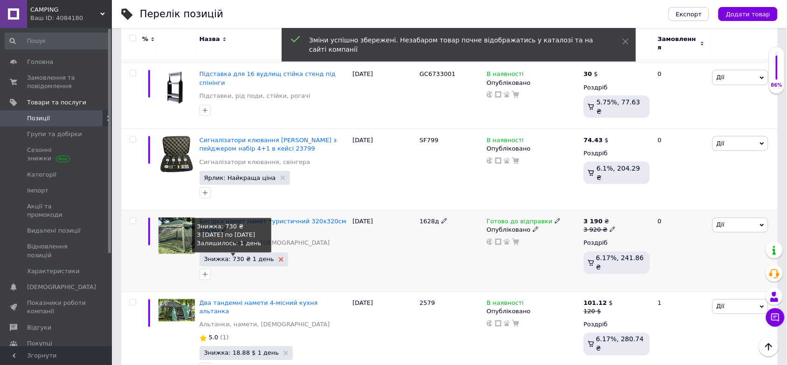
click at [279, 257] on icon at bounding box center [281, 259] width 5 height 5
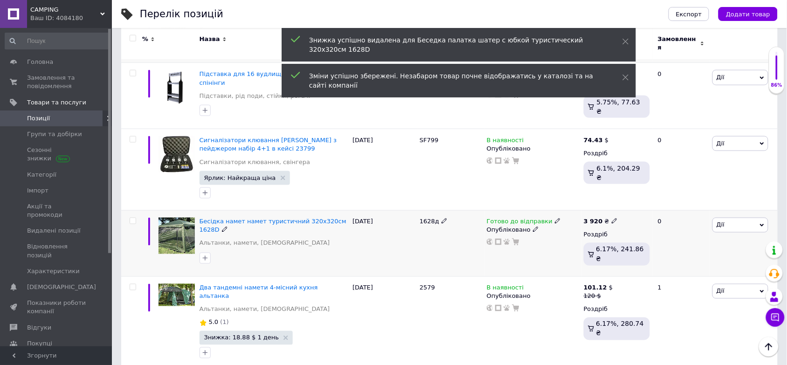
scroll to position [1420, 0]
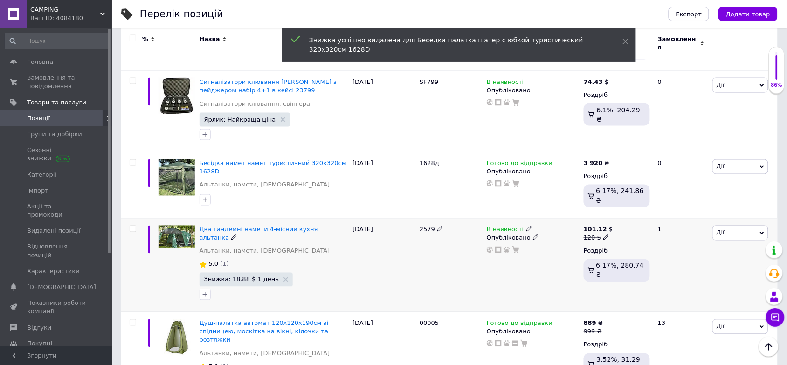
click at [604, 235] on icon at bounding box center [606, 238] width 6 height 6
click at [637, 214] on input "120" at bounding box center [651, 223] width 71 height 19
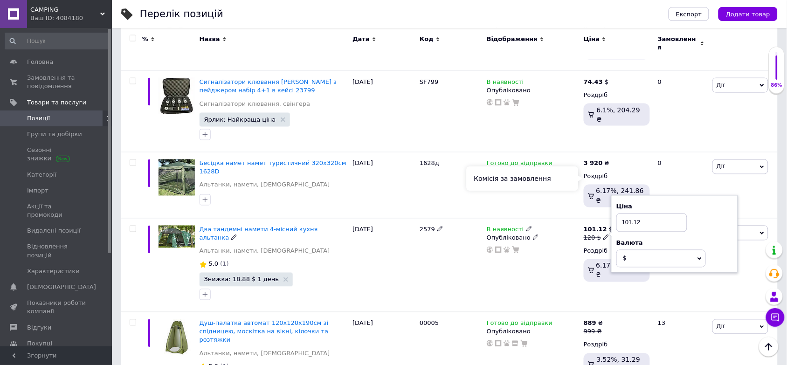
type input "101.12"
click at [542, 189] on div "Комісія за замовлення" at bounding box center [523, 179] width 112 height 24
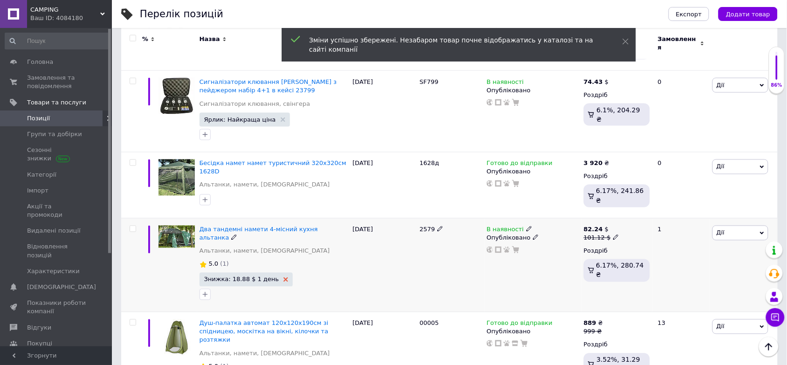
click at [284, 277] on icon at bounding box center [286, 279] width 5 height 5
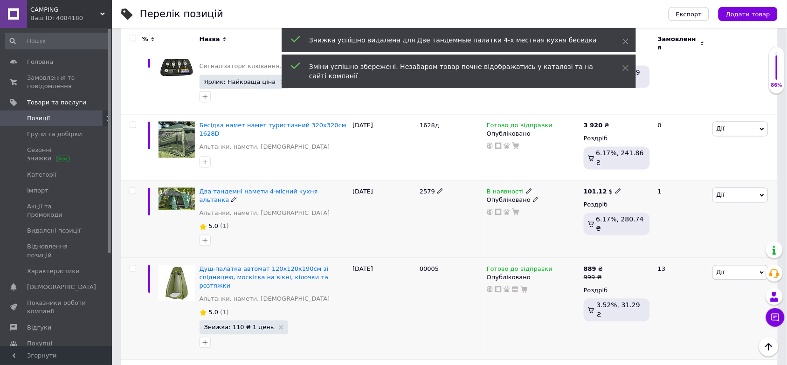
scroll to position [1478, 0]
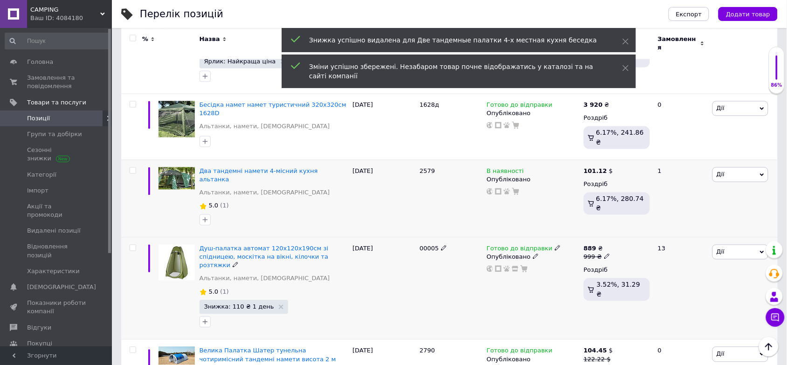
click at [604, 254] on icon at bounding box center [607, 257] width 6 height 6
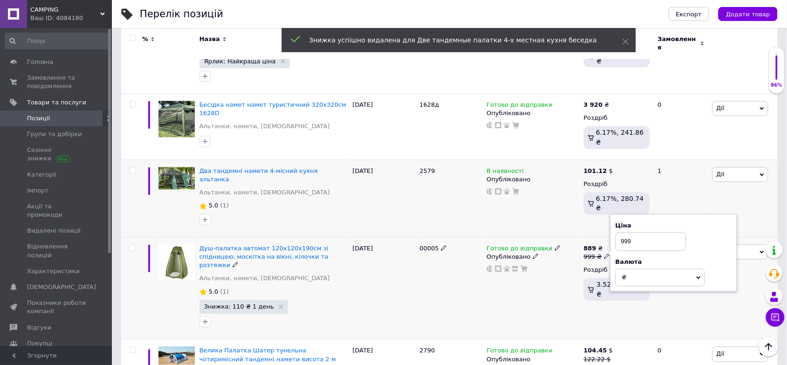
click at [652, 233] on input "999" at bounding box center [651, 242] width 71 height 19
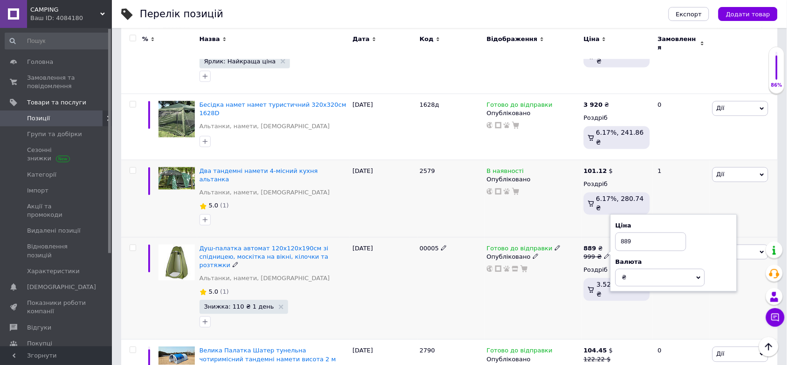
type input "889"
click at [385, 237] on div "[DATE]" at bounding box center [383, 288] width 67 height 103
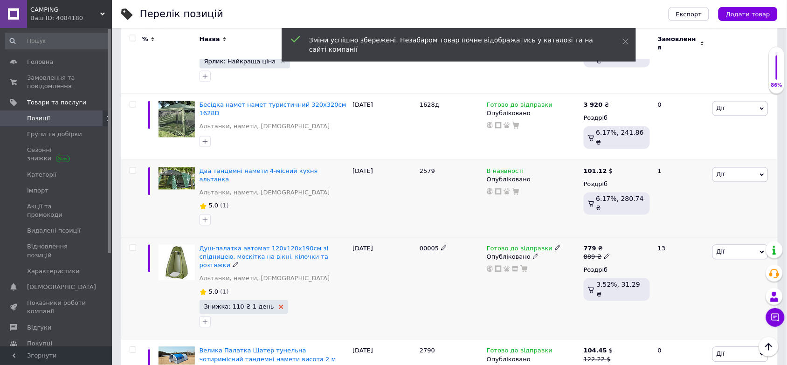
click at [279, 305] on use at bounding box center [281, 307] width 5 height 5
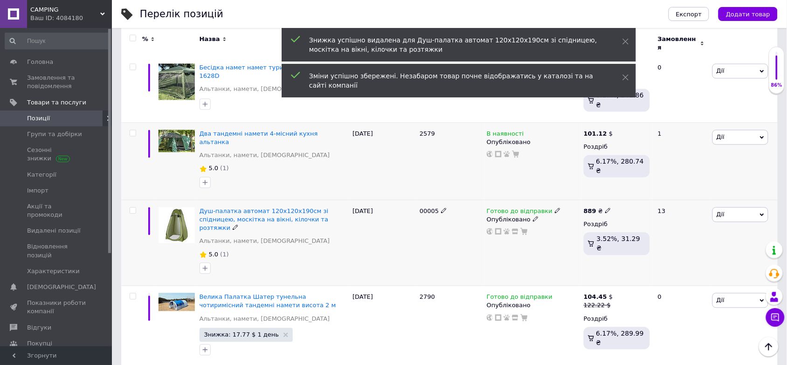
scroll to position [1536, 0]
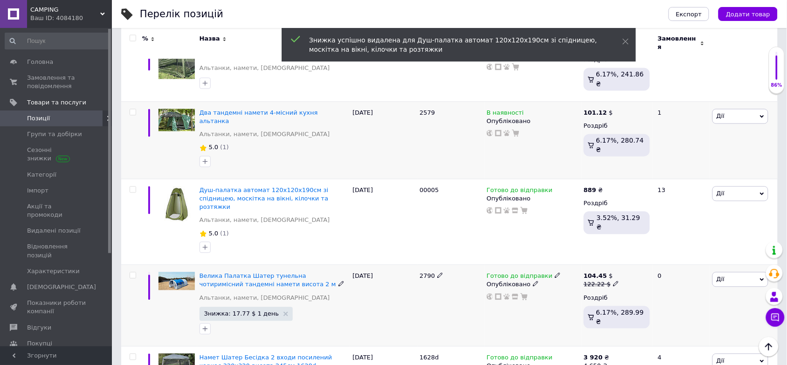
click at [613, 282] on use at bounding box center [615, 284] width 5 height 5
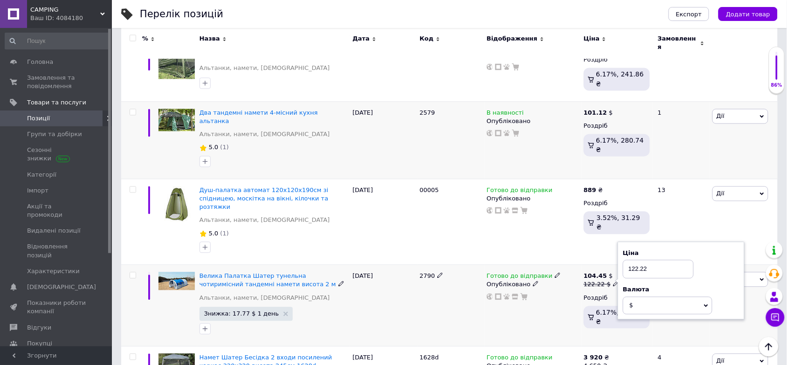
click at [653, 260] on input "122.22" at bounding box center [658, 269] width 71 height 19
type input "104.45"
click at [585, 179] on div "889 ₴ Роздріб 3.52%, 31.29 ₴" at bounding box center [616, 222] width 71 height 86
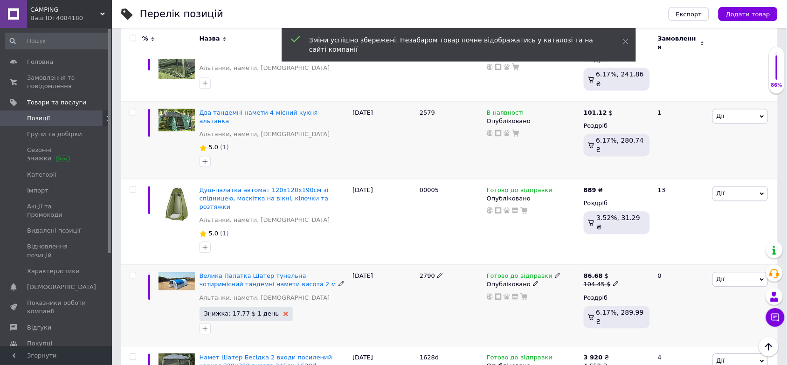
click at [284, 312] on icon at bounding box center [286, 314] width 5 height 5
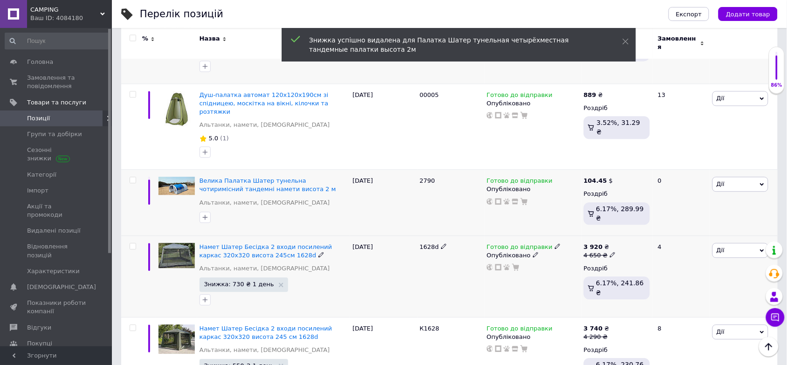
scroll to position [1653, 0]
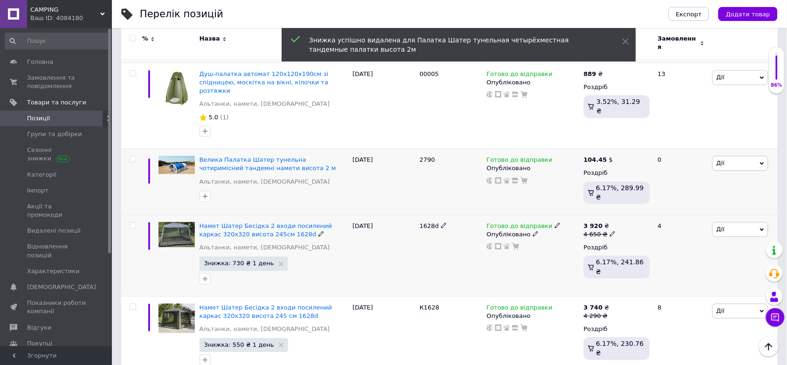
click at [610, 231] on icon at bounding box center [613, 234] width 6 height 6
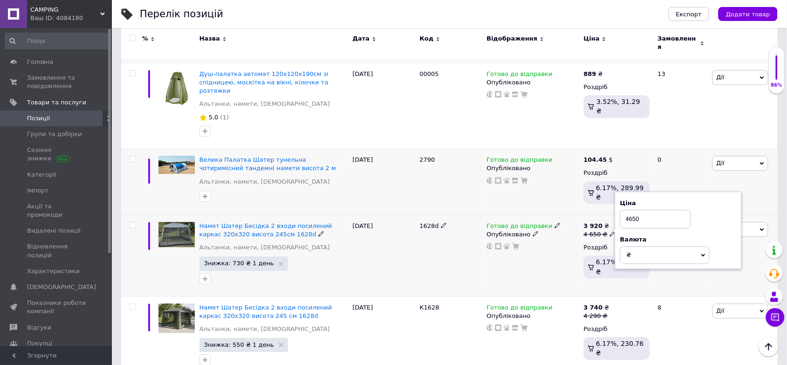
click at [646, 210] on input "4650" at bounding box center [655, 219] width 71 height 19
type input "3920"
drag, startPoint x: 396, startPoint y: 166, endPoint x: 290, endPoint y: 162, distance: 106.4
click at [385, 214] on div "[DATE]" at bounding box center [383, 255] width 67 height 82
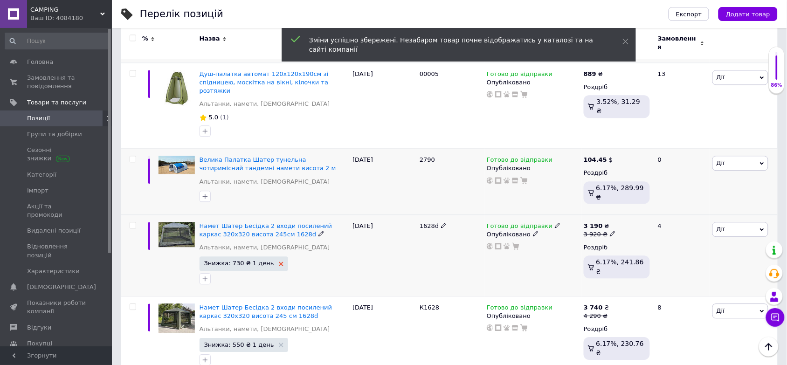
click at [279, 262] on icon at bounding box center [281, 264] width 5 height 5
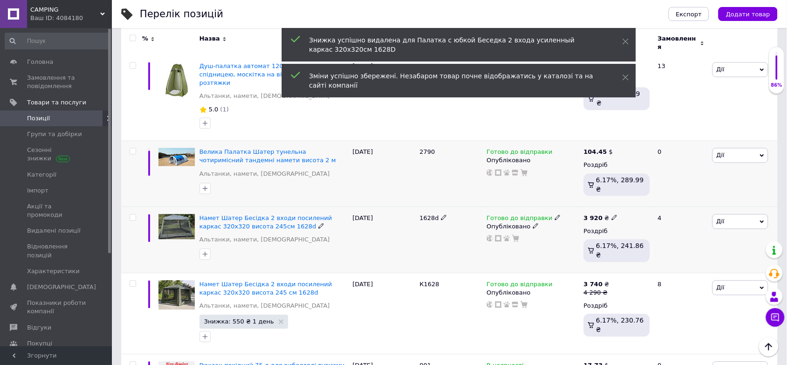
scroll to position [1663, 0]
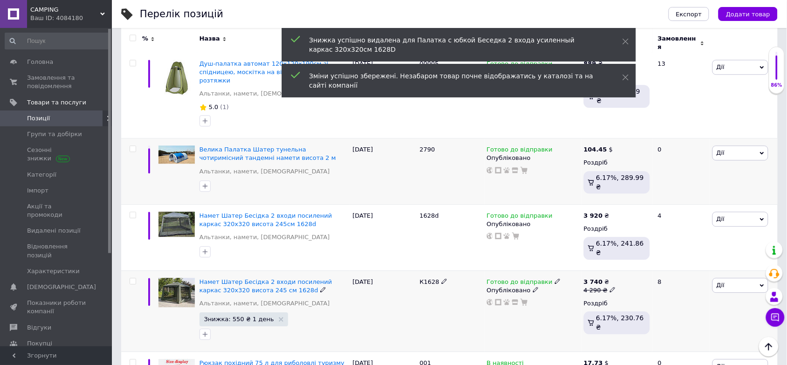
click at [610, 287] on icon at bounding box center [613, 290] width 6 height 6
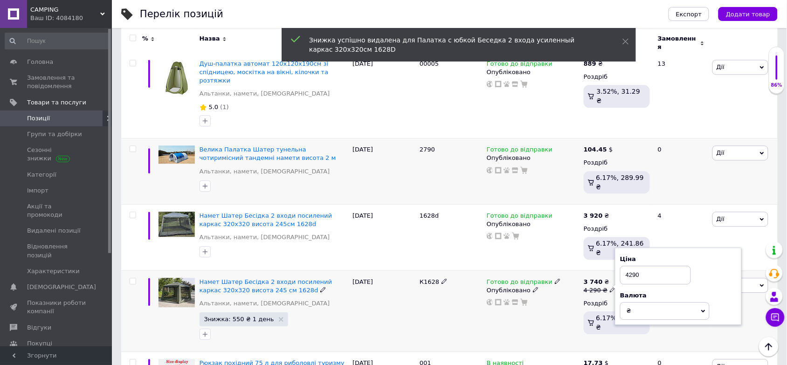
click at [639, 266] on input "4290" at bounding box center [655, 275] width 71 height 19
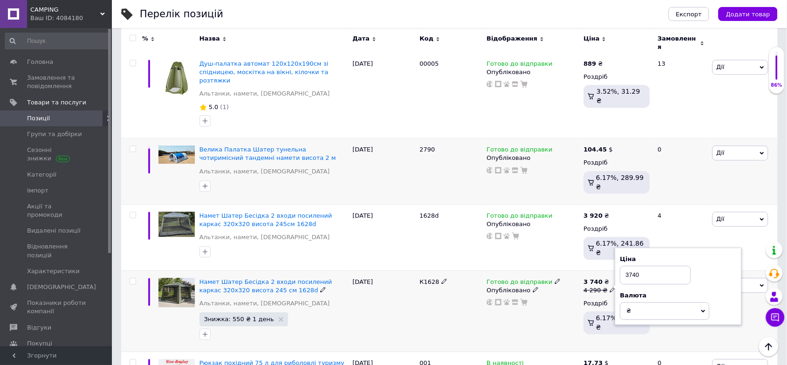
type input "3740"
click at [452, 270] on div "К1628" at bounding box center [450, 311] width 67 height 82
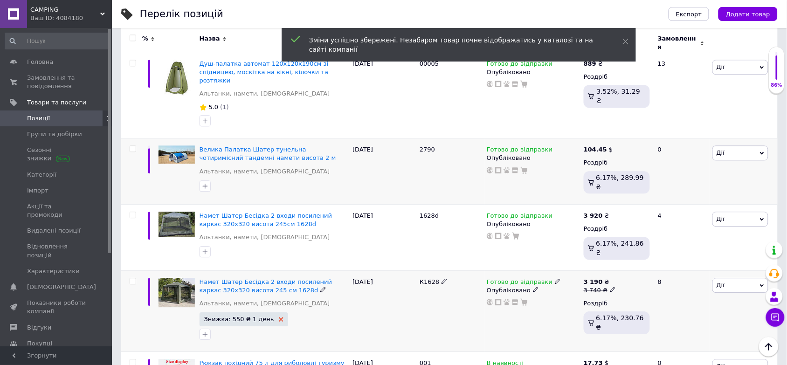
click at [279, 317] on use at bounding box center [281, 319] width 5 height 5
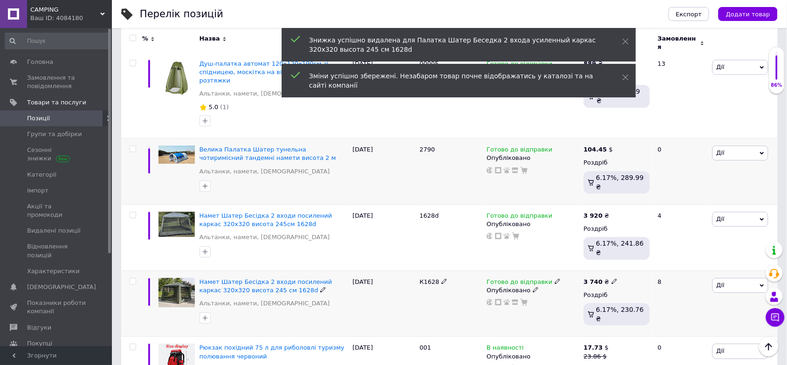
scroll to position [1646, 0]
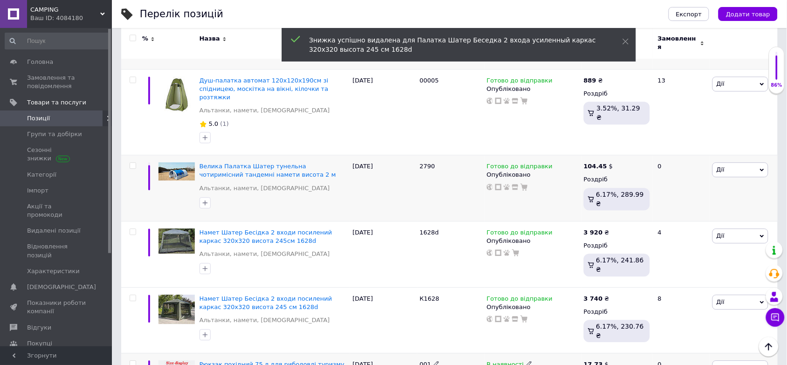
click at [649, 349] on input "23.86" at bounding box center [655, 358] width 71 height 19
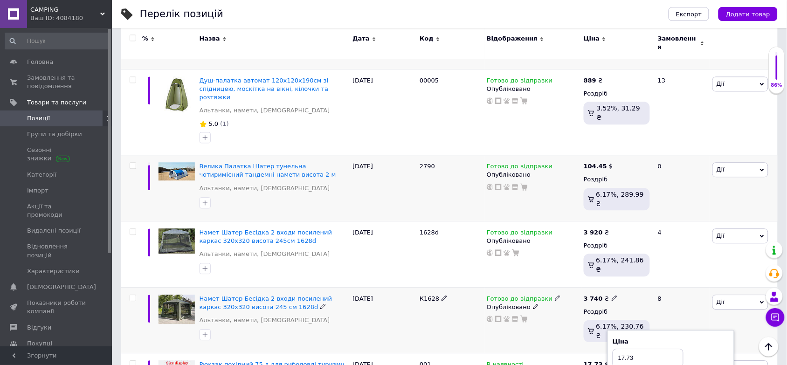
type input "17.73"
click at [572, 287] on div "Готово до відправки Опубліковано" at bounding box center [532, 320] width 97 height 66
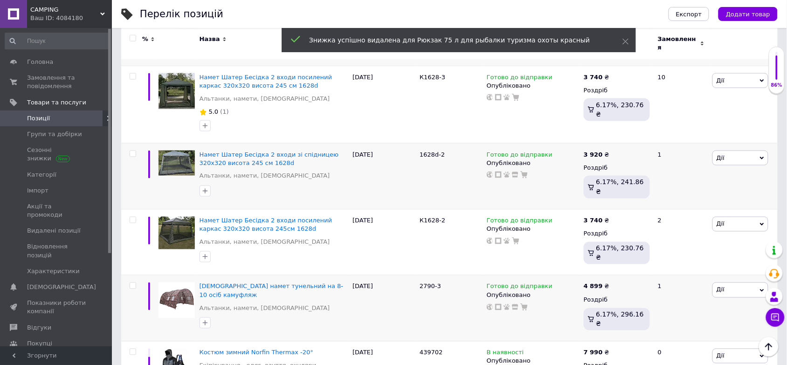
scroll to position [0, 0]
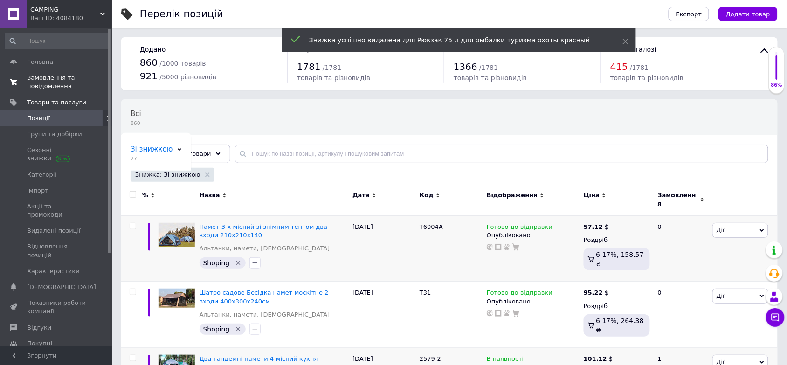
click at [68, 83] on span "Замовлення та повідомлення" at bounding box center [56, 82] width 59 height 17
